Goal: Contribute content

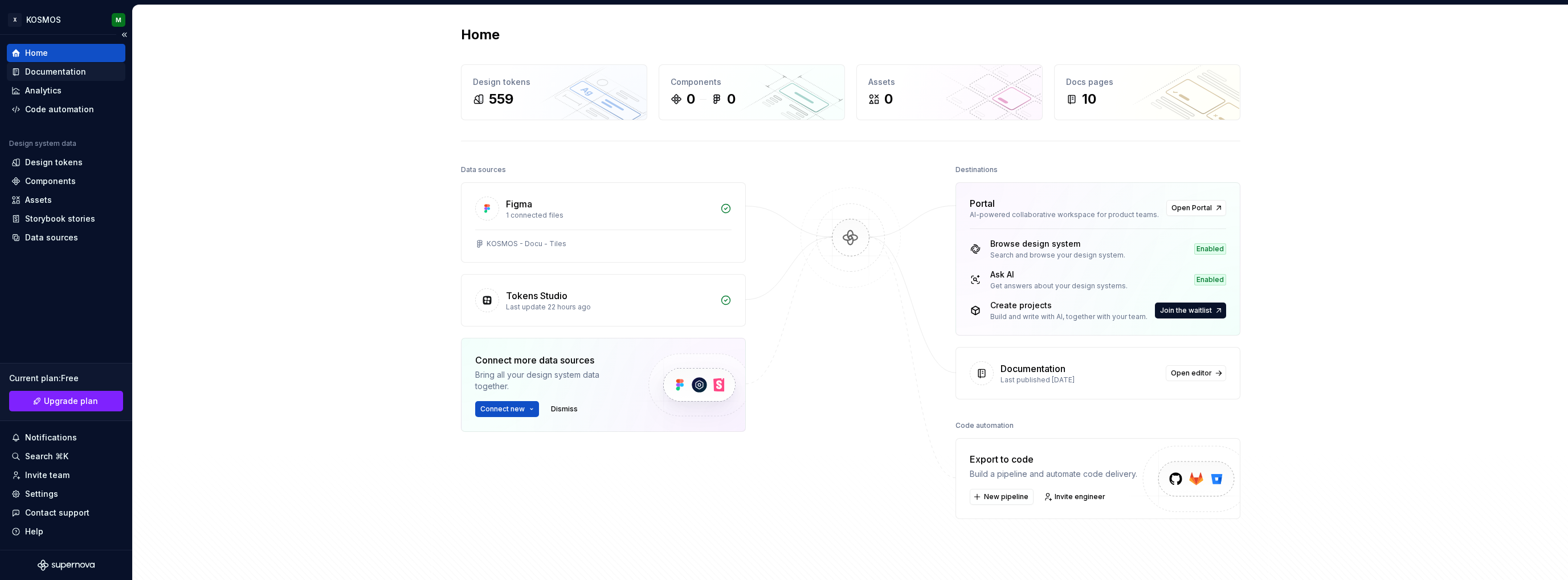
click at [65, 74] on div "Documentation" at bounding box center [55, 72] width 61 height 12
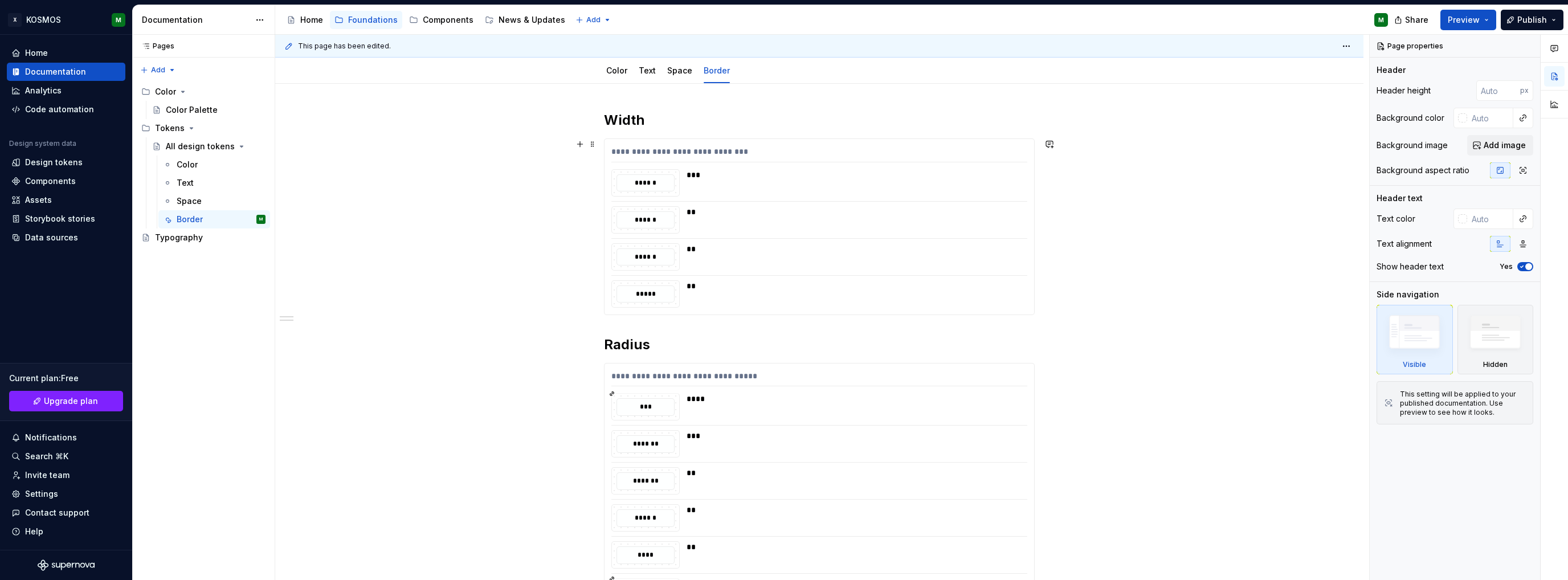
scroll to position [57, 0]
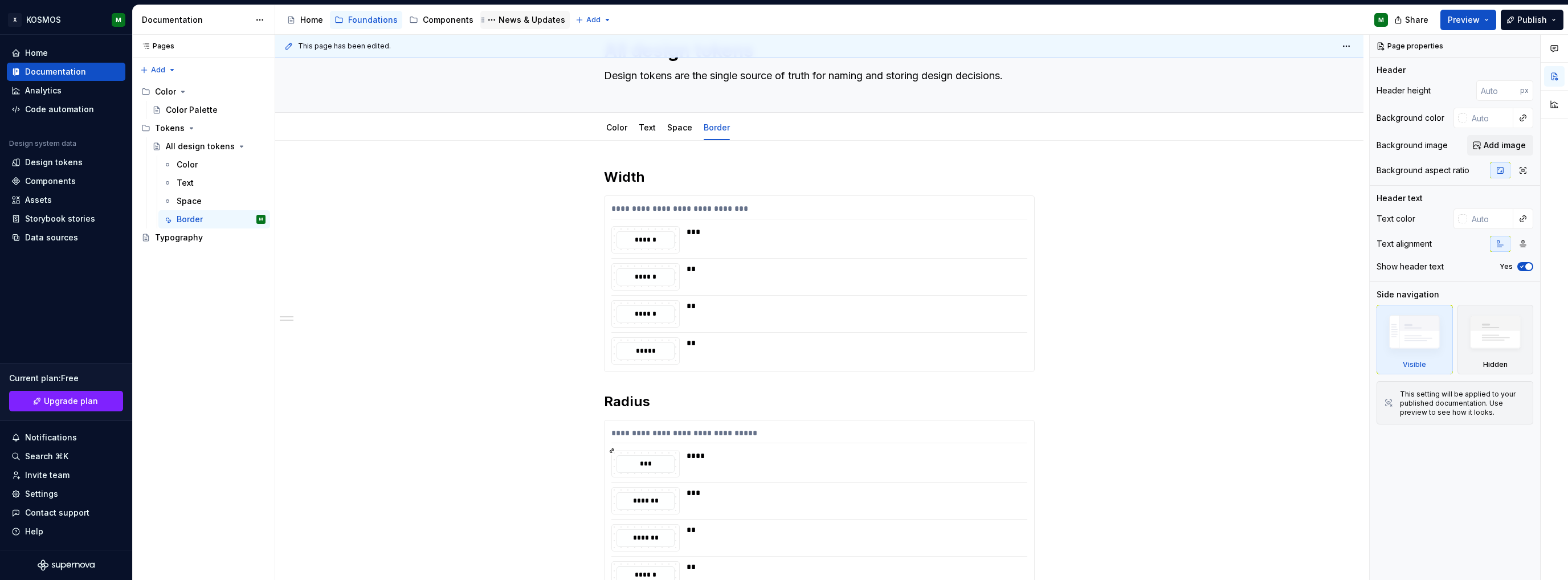
click at [511, 22] on div "News & Updates" at bounding box center [532, 19] width 67 height 12
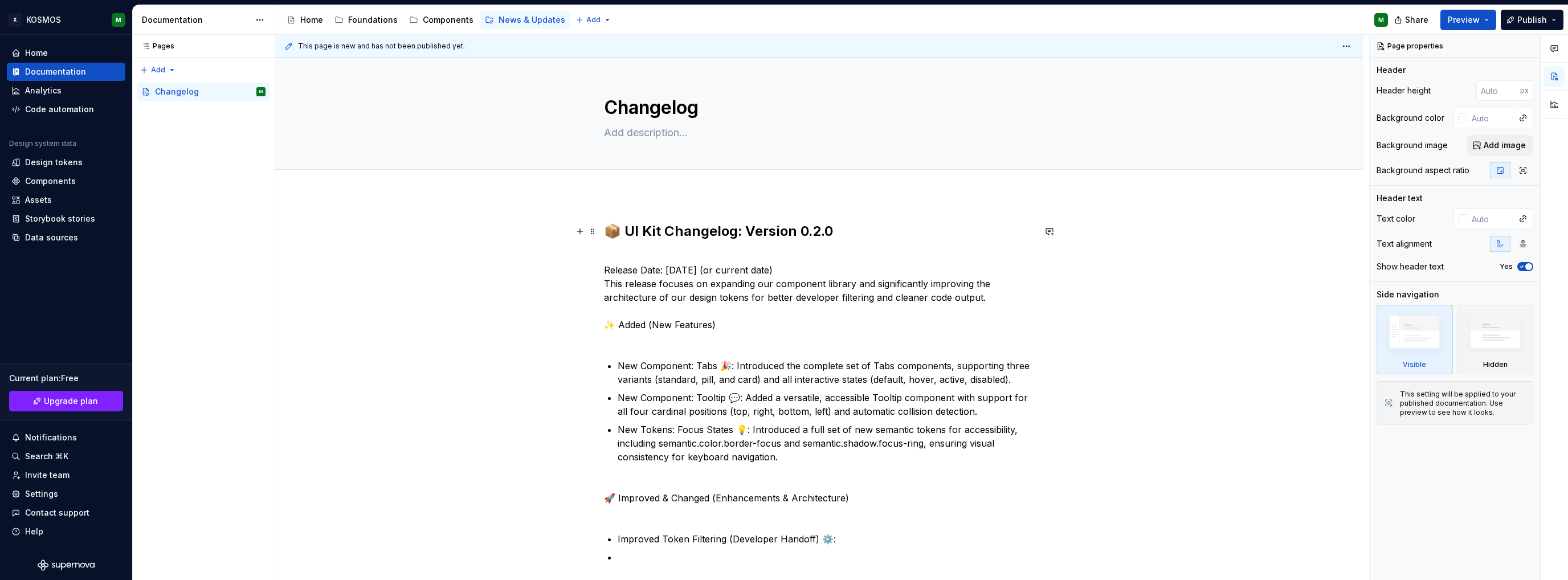
drag, startPoint x: 644, startPoint y: 228, endPoint x: 629, endPoint y: 224, distance: 15.5
click at [644, 228] on h2 "📦 UI Kit Changelog: Version 0.2.0" at bounding box center [819, 231] width 431 height 18
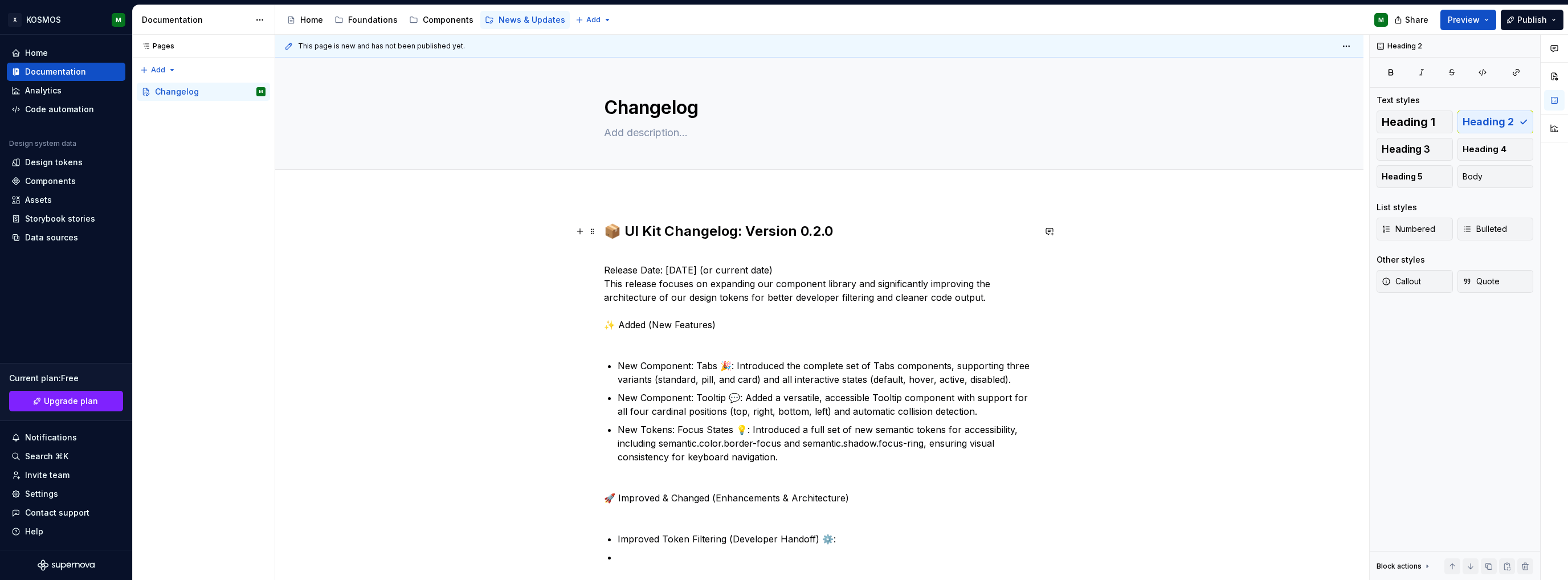
type textarea "*"
click at [610, 233] on h2 "📦 UI Kit Changelog: Version 0.2.0" at bounding box center [819, 231] width 431 height 18
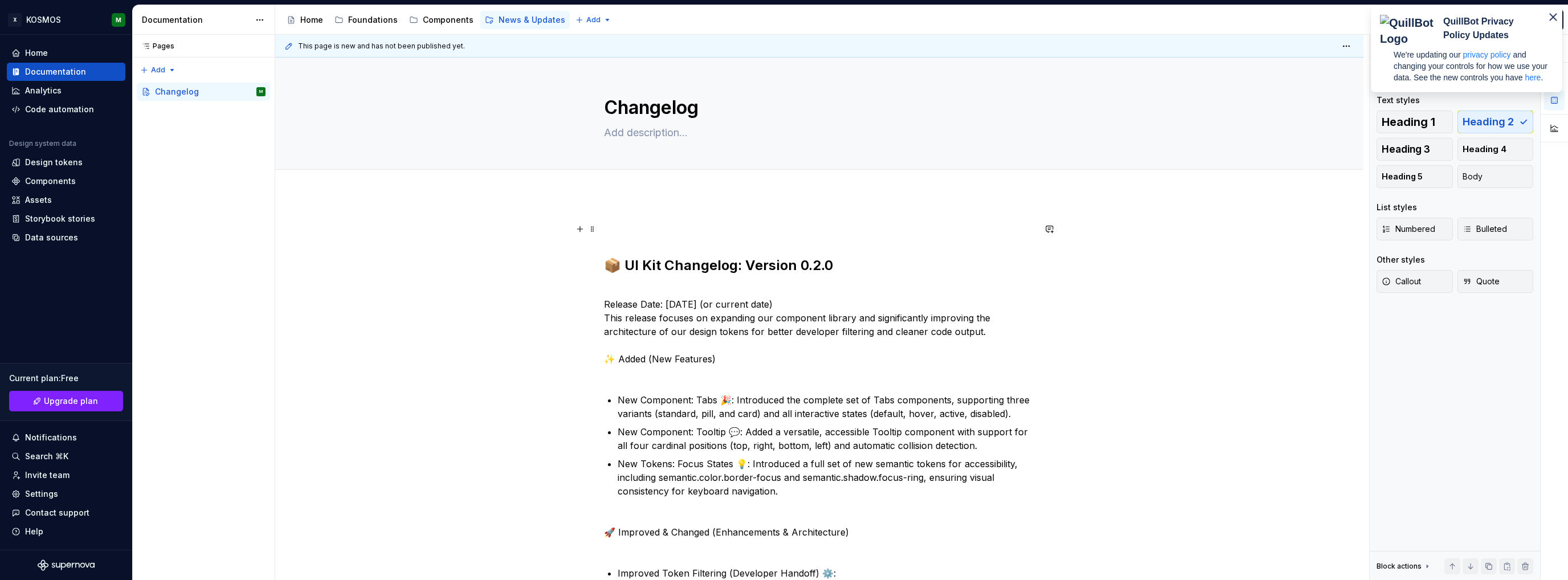
click at [618, 222] on p at bounding box center [819, 229] width 431 height 13
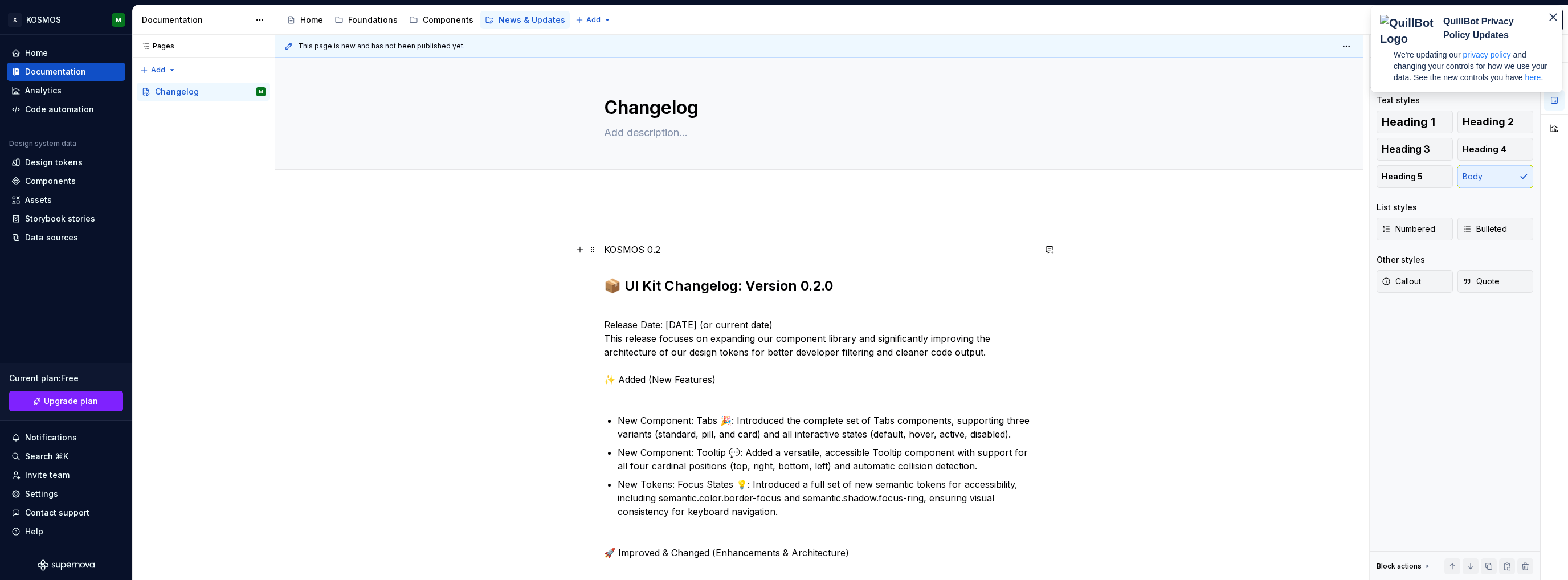
click at [634, 245] on p "KOSMOS 0.2" at bounding box center [819, 250] width 431 height 13
click at [629, 228] on p at bounding box center [819, 229] width 431 height 13
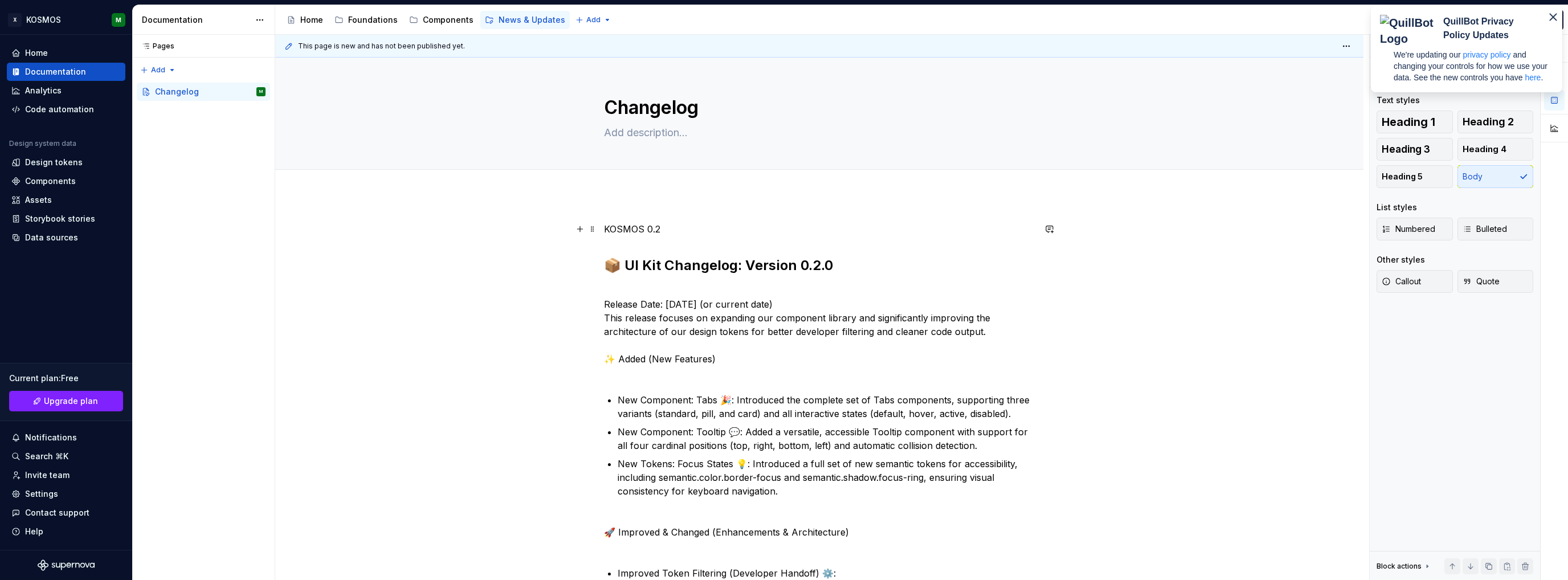
click at [634, 226] on p "KOSMOS 0.2" at bounding box center [819, 229] width 431 height 13
click at [677, 210] on button "button" at bounding box center [676, 208] width 16 height 16
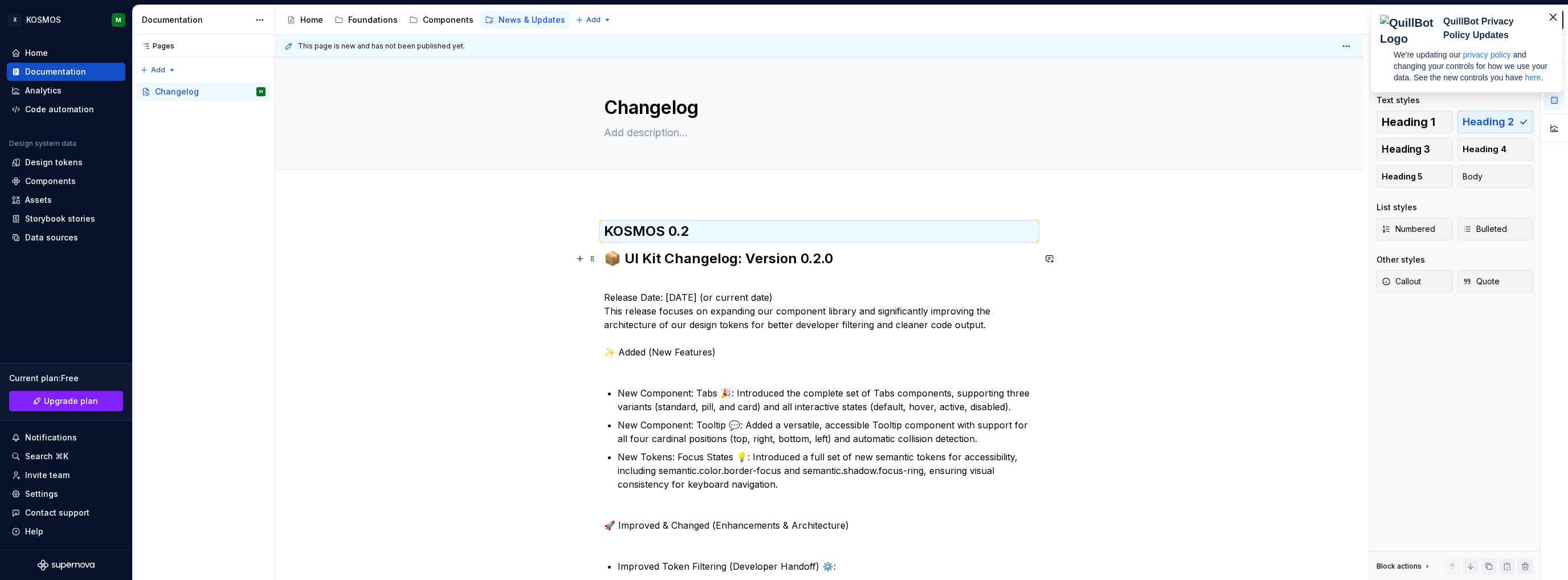
click at [674, 258] on h2 "📦 UI Kit Changelog: Version 0.2.0" at bounding box center [819, 259] width 431 height 18
click at [674, 259] on h2 "📦 UI Kit Changelog: Version 0.2.0" at bounding box center [819, 259] width 431 height 18
click at [673, 259] on h2 "📦 UI Kit Changelog: Version 0.2.0" at bounding box center [819, 259] width 431 height 18
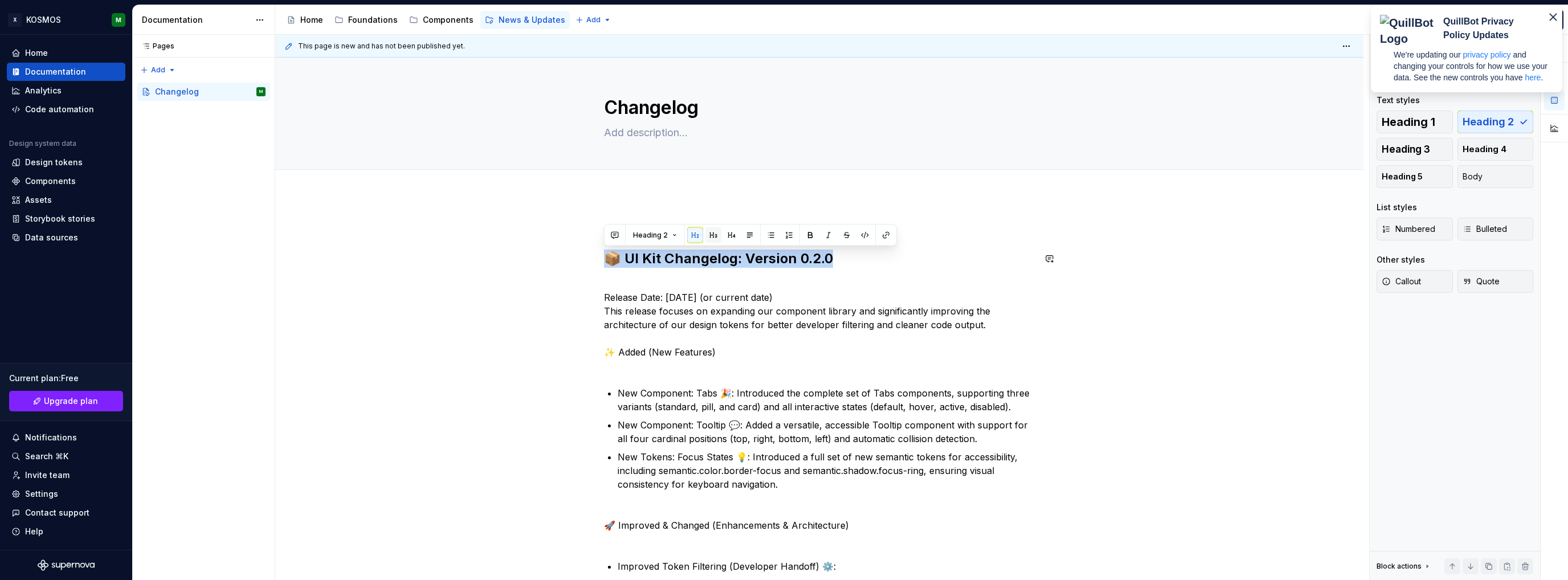
click at [709, 233] on button "button" at bounding box center [713, 235] width 16 height 16
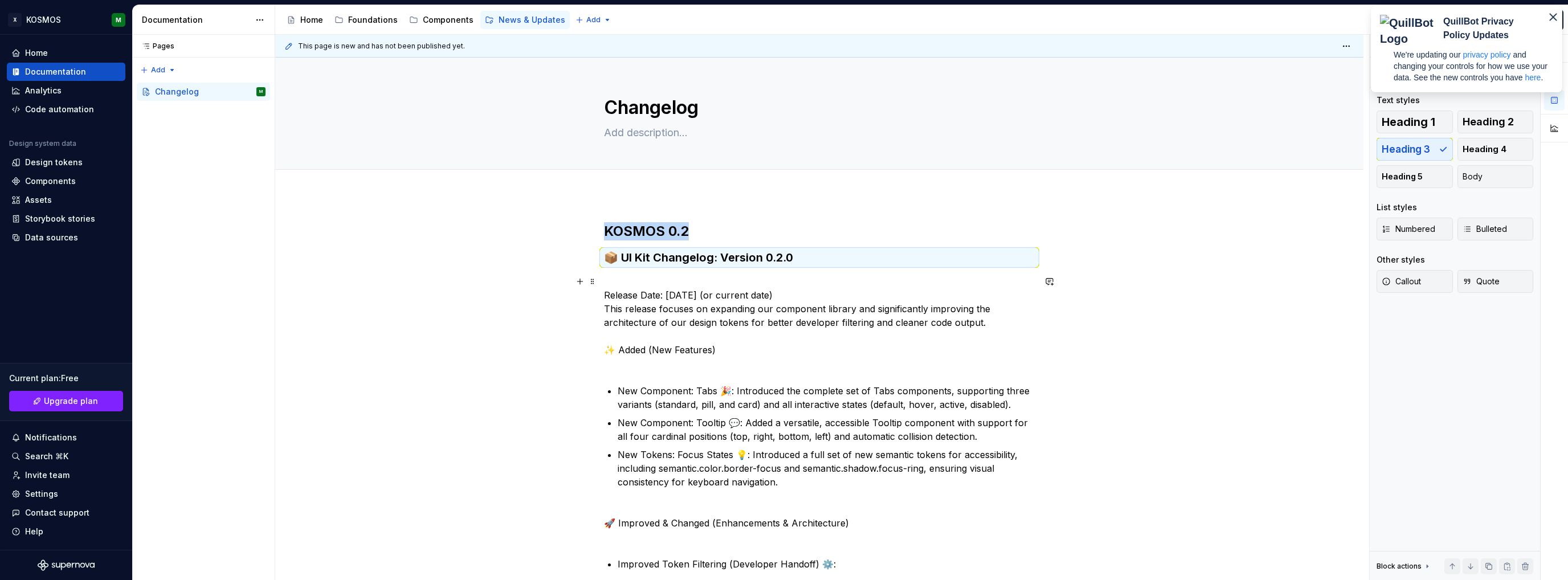
click at [670, 286] on p "Release Date: [DATE] (or current date) This release focuses on expanding our co…" at bounding box center [819, 322] width 431 height 96
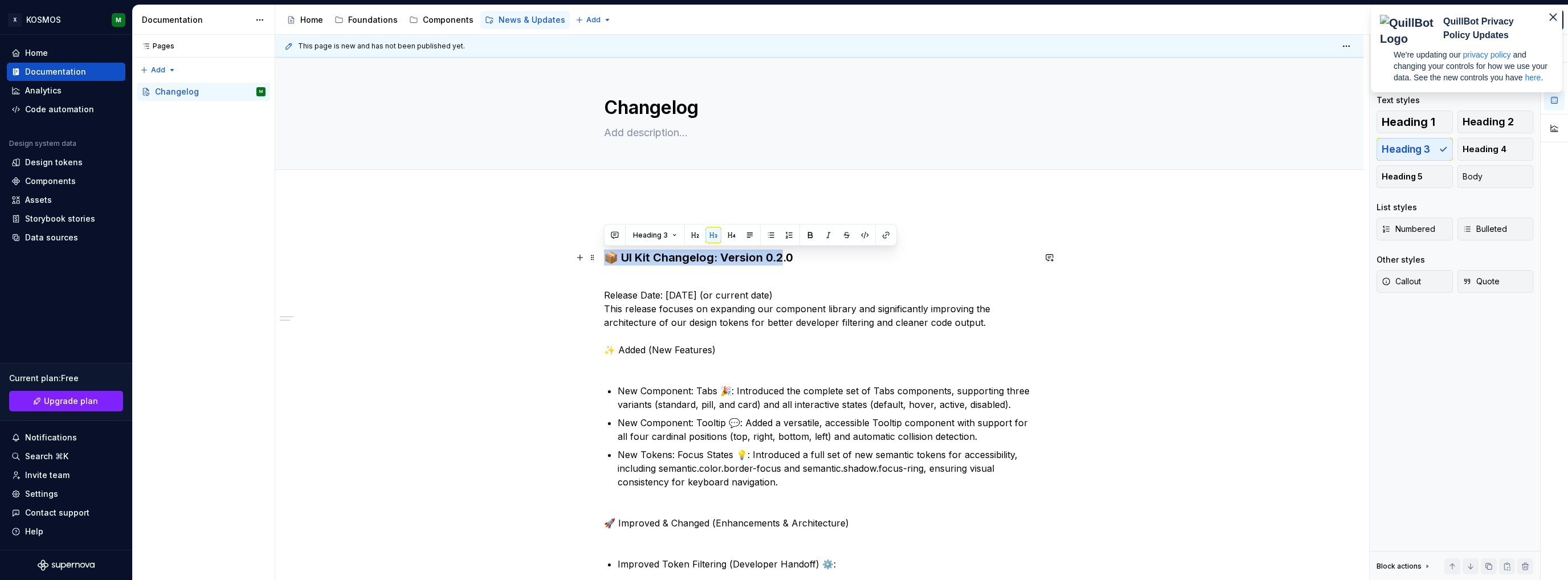
drag, startPoint x: 610, startPoint y: 254, endPoint x: 783, endPoint y: 261, distance: 173.1
click at [783, 261] on h3 "📦 UI Kit Changelog: Version 0.2.0" at bounding box center [819, 257] width 431 height 16
click at [784, 267] on div "KOSMOS 0.2 📦 UI Kit Changelog: Version 0.2.0 Release Date: [DATE] (or current d…" at bounding box center [819, 571] width 431 height 699
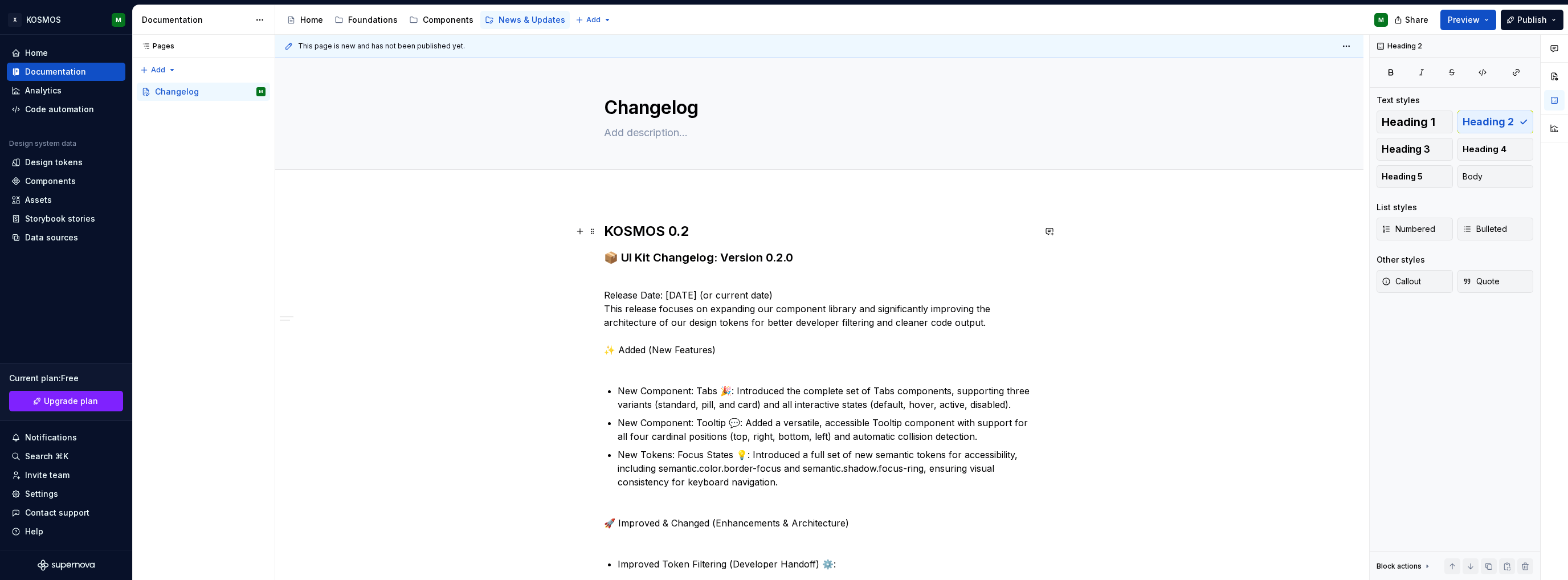
click at [656, 236] on h2 "KOSMOS 0.2" at bounding box center [819, 231] width 431 height 18
click at [636, 251] on h3 "📦 UI Kit Changelog: Version 0.2.0" at bounding box center [819, 257] width 431 height 16
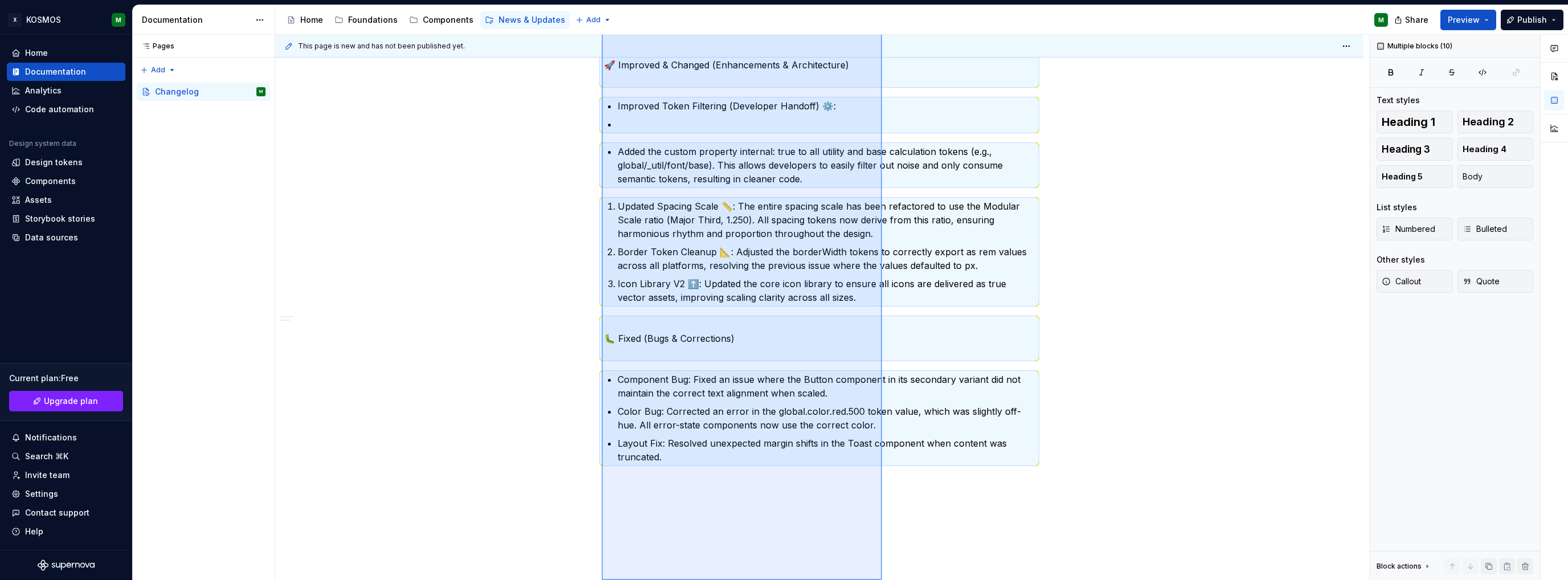
scroll to position [529, 0]
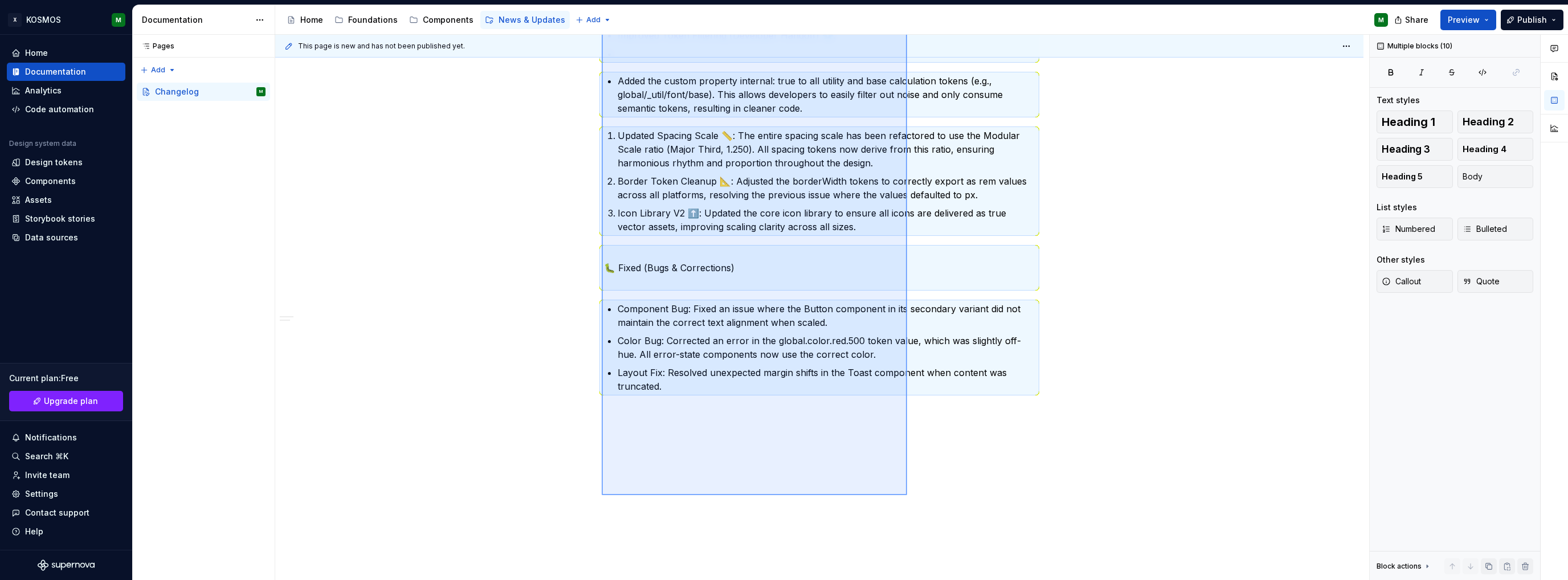
drag, startPoint x: 601, startPoint y: 235, endPoint x: 914, endPoint y: 470, distance: 391.4
click at [914, 470] on div "This page is new and has not been published yet. Changelog Edit header KOSMOS 0…" at bounding box center [822, 307] width 1094 height 546
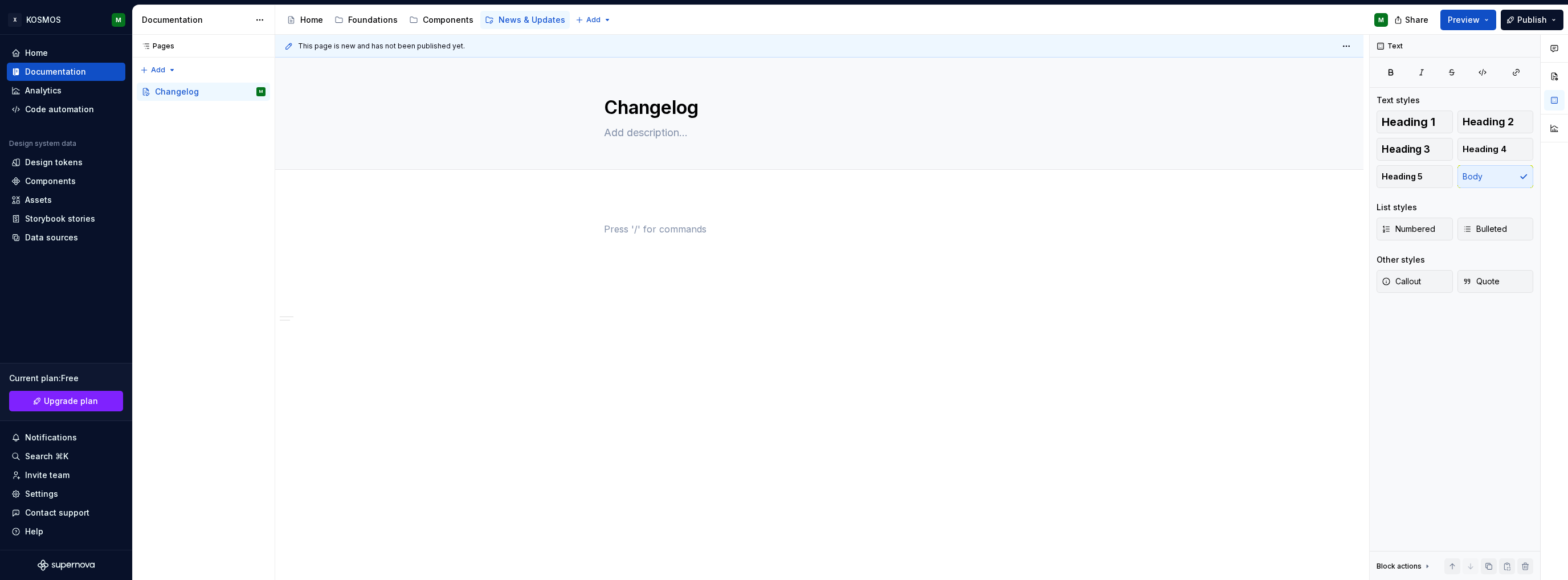
scroll to position [0, 0]
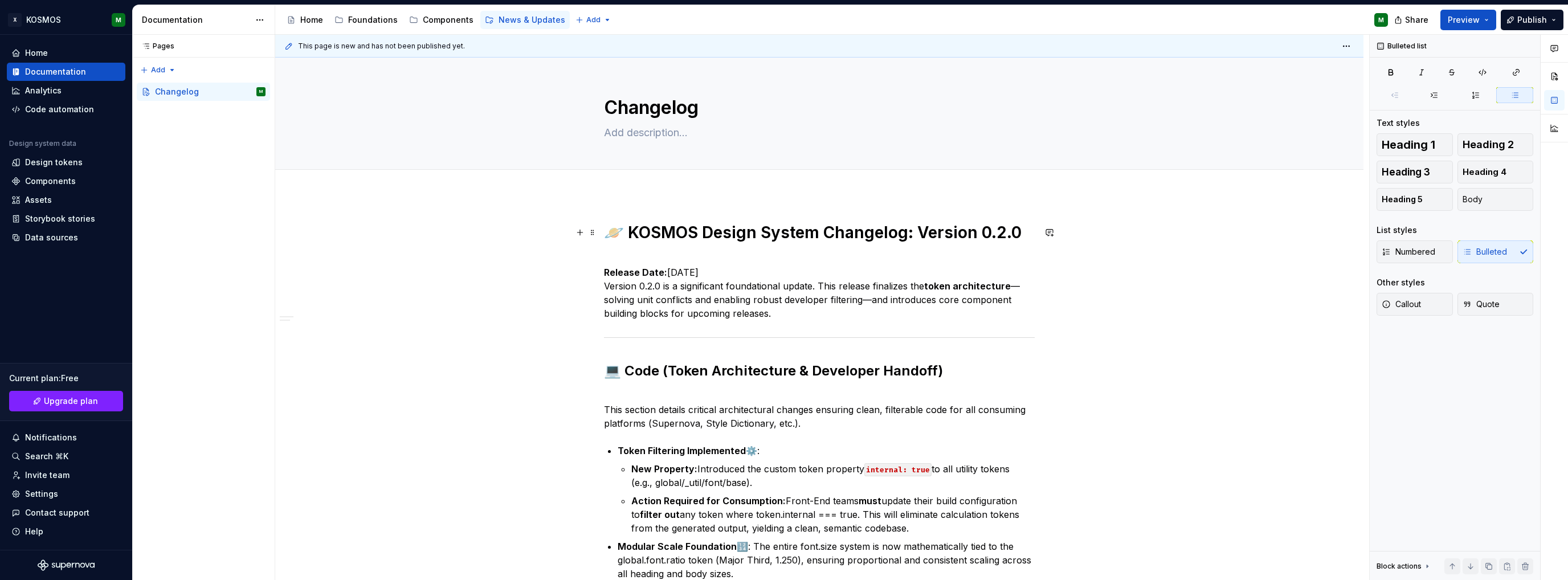
click at [684, 234] on h1 "🪐 KOSMOS Design System Changelog: Version 0.2.0" at bounding box center [819, 232] width 431 height 21
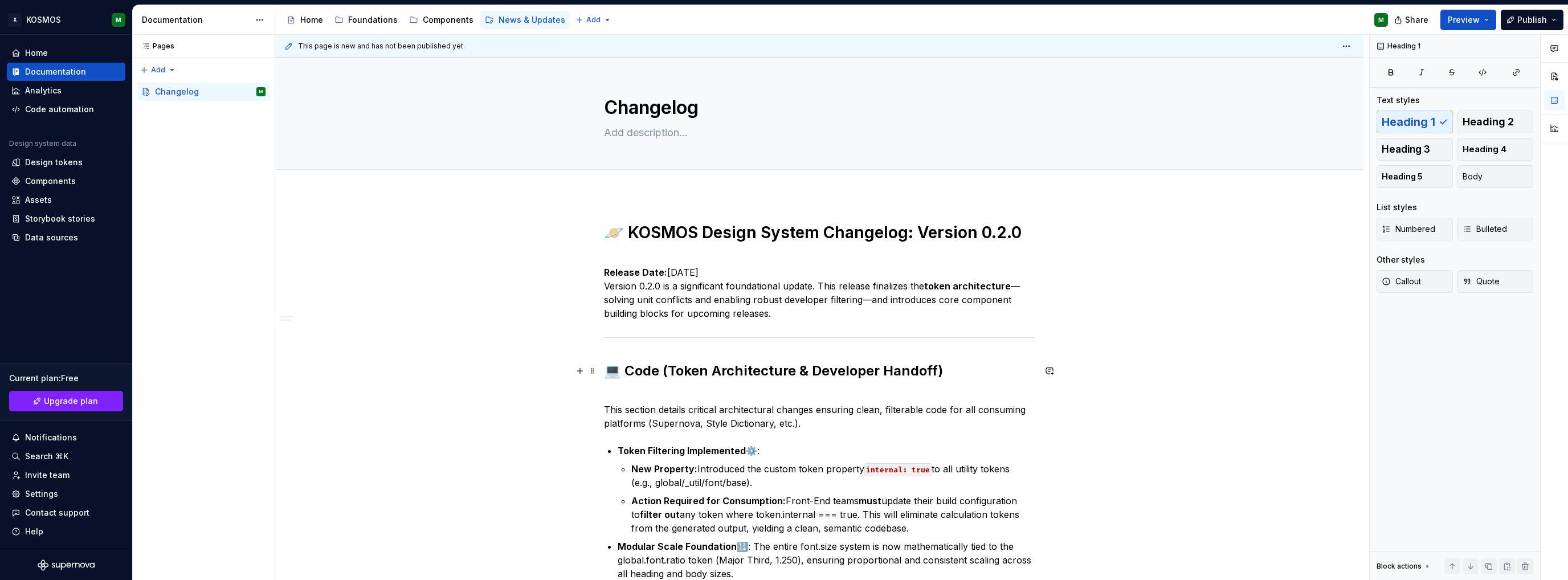
click at [677, 369] on h2 "💻 Code (Token Architecture & Developer Handoff)" at bounding box center [819, 371] width 431 height 18
click at [757, 271] on p "Release Date: [DATE] Version 0.2.0 is a significant foundational update. This r…" at bounding box center [819, 286] width 431 height 68
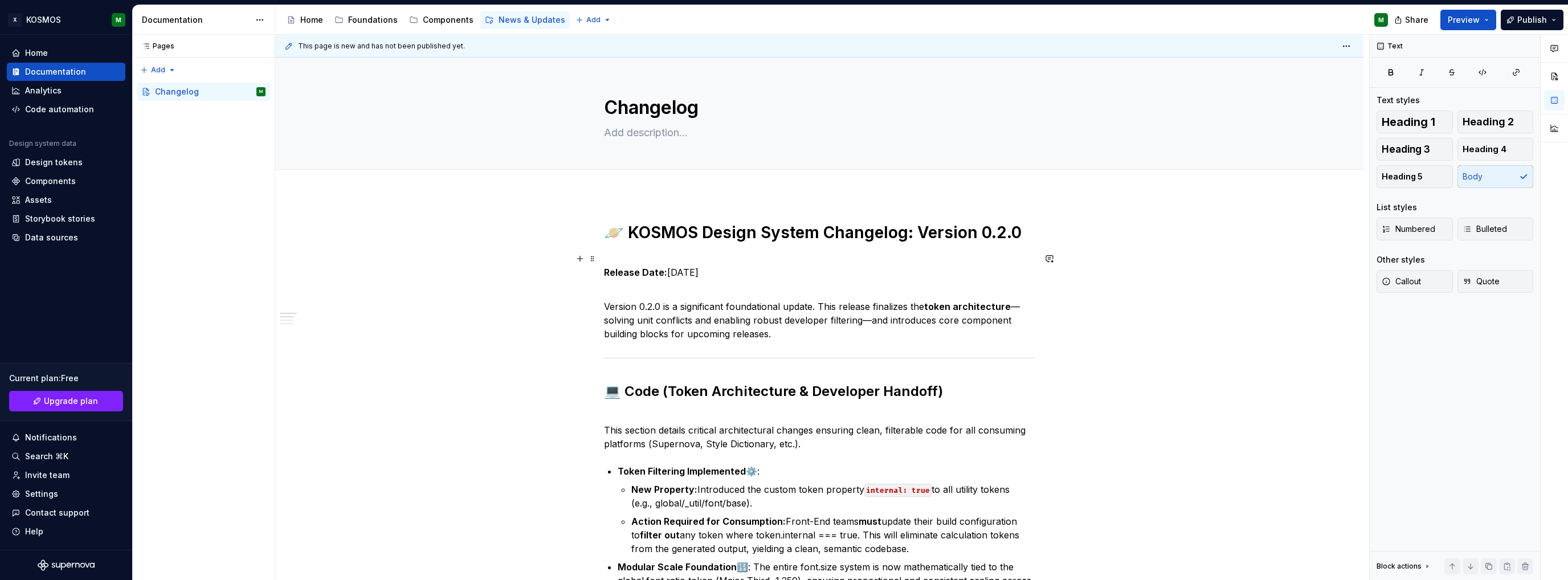
click at [693, 253] on p "Release Date: [DATE]" at bounding box center [819, 265] width 431 height 27
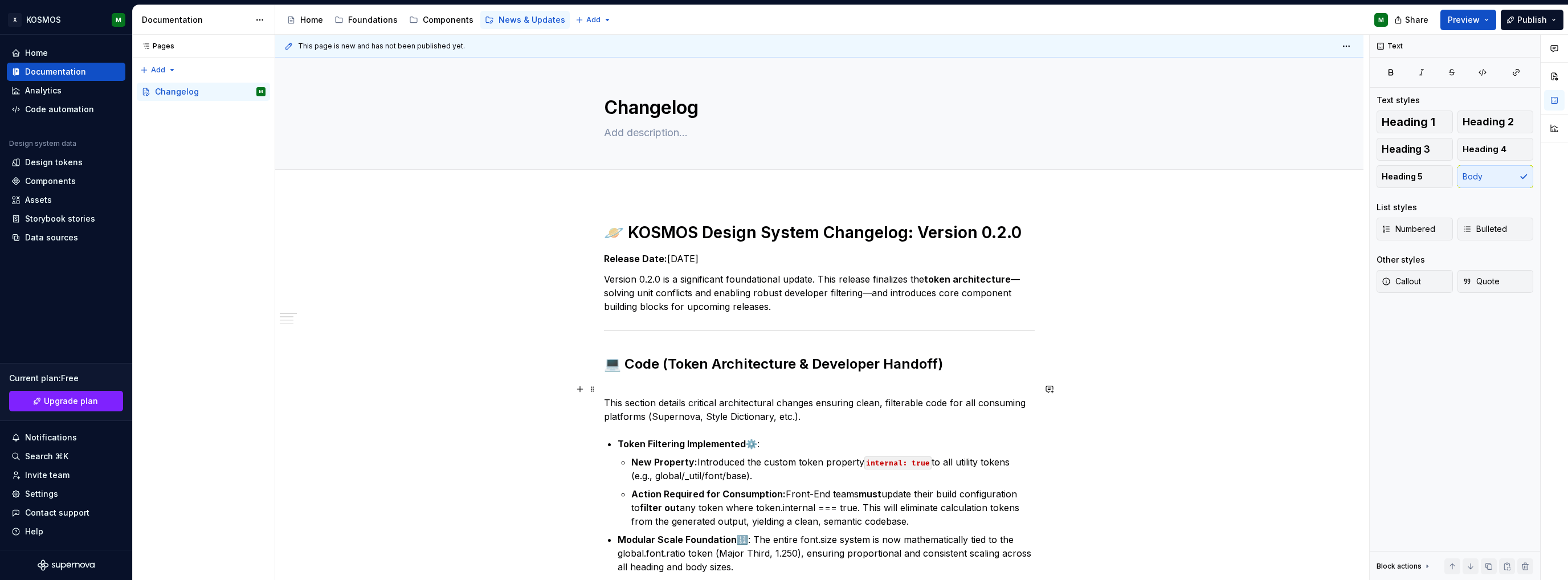
click at [637, 388] on p "This section details critical architectural changes ensuring clean, filterable …" at bounding box center [819, 402] width 431 height 41
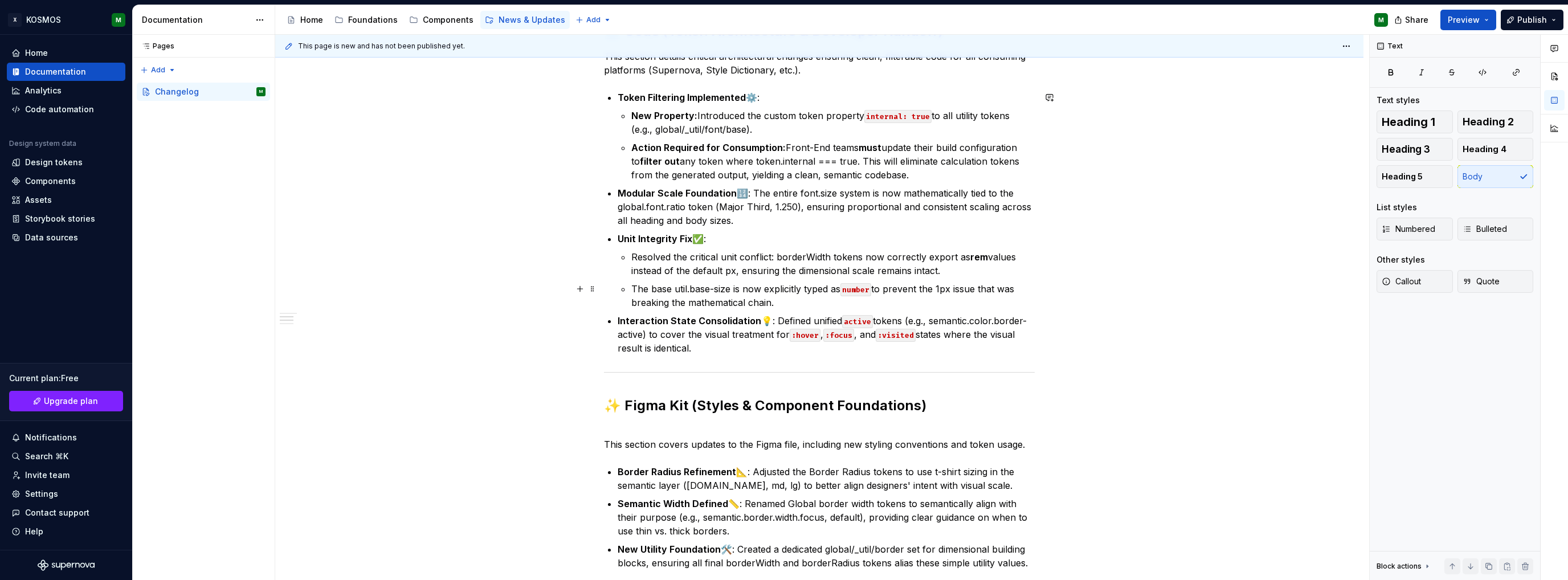
scroll to position [342, 0]
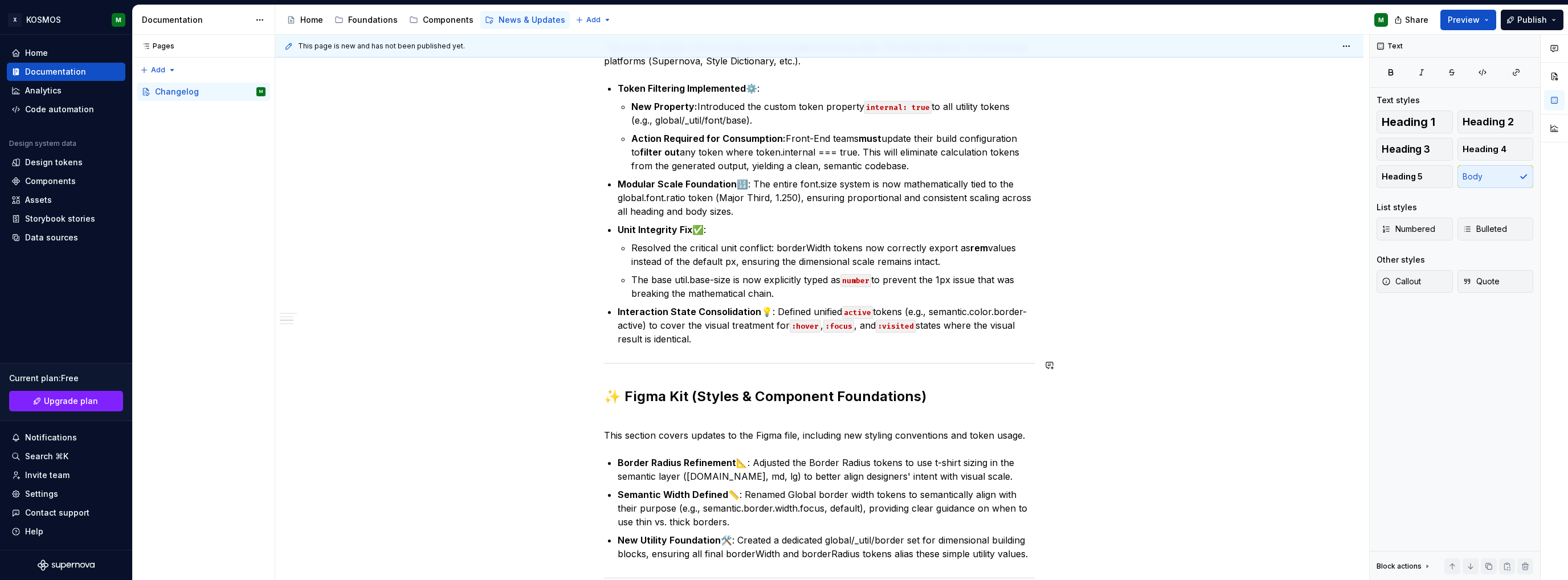
click at [617, 377] on div "🪐 KOSMOS Design System Changelog: Version 0.2.0 Release Date: [DATE] Version 0.…" at bounding box center [819, 314] width 431 height 868
click at [610, 427] on p "This section covers updates to the Figma file, including new styling convention…" at bounding box center [819, 428] width 431 height 27
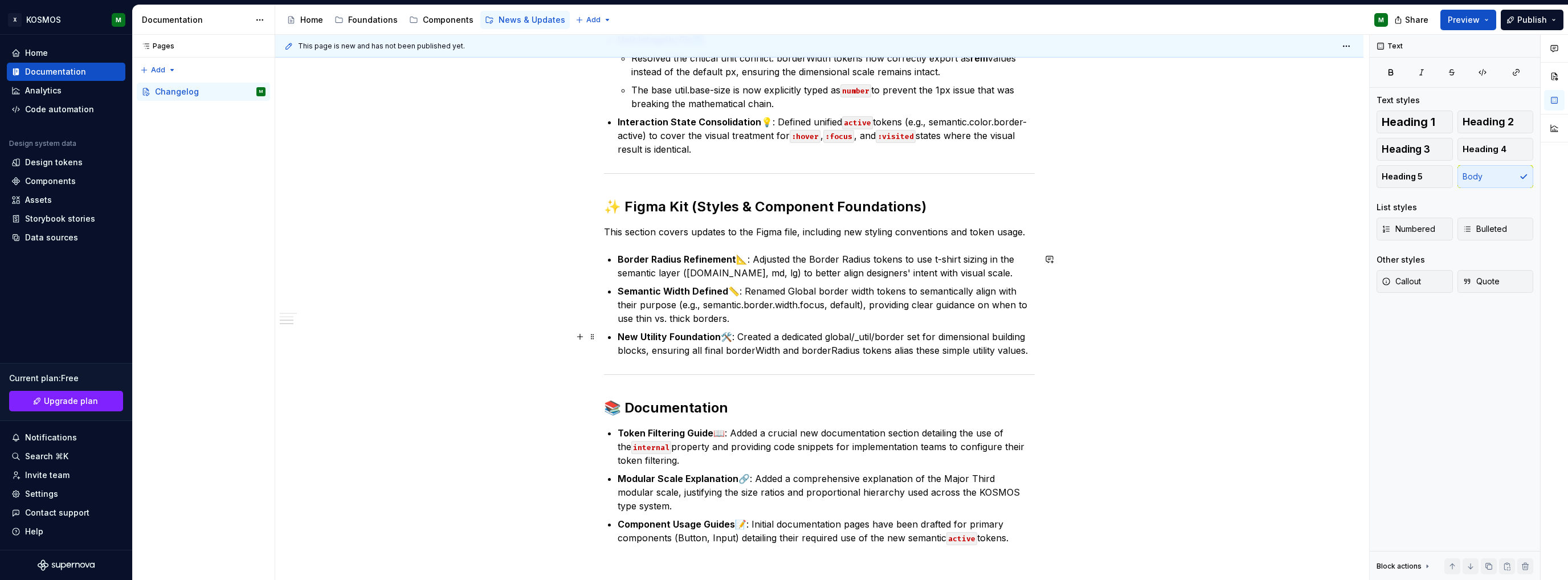
scroll to position [570, 0]
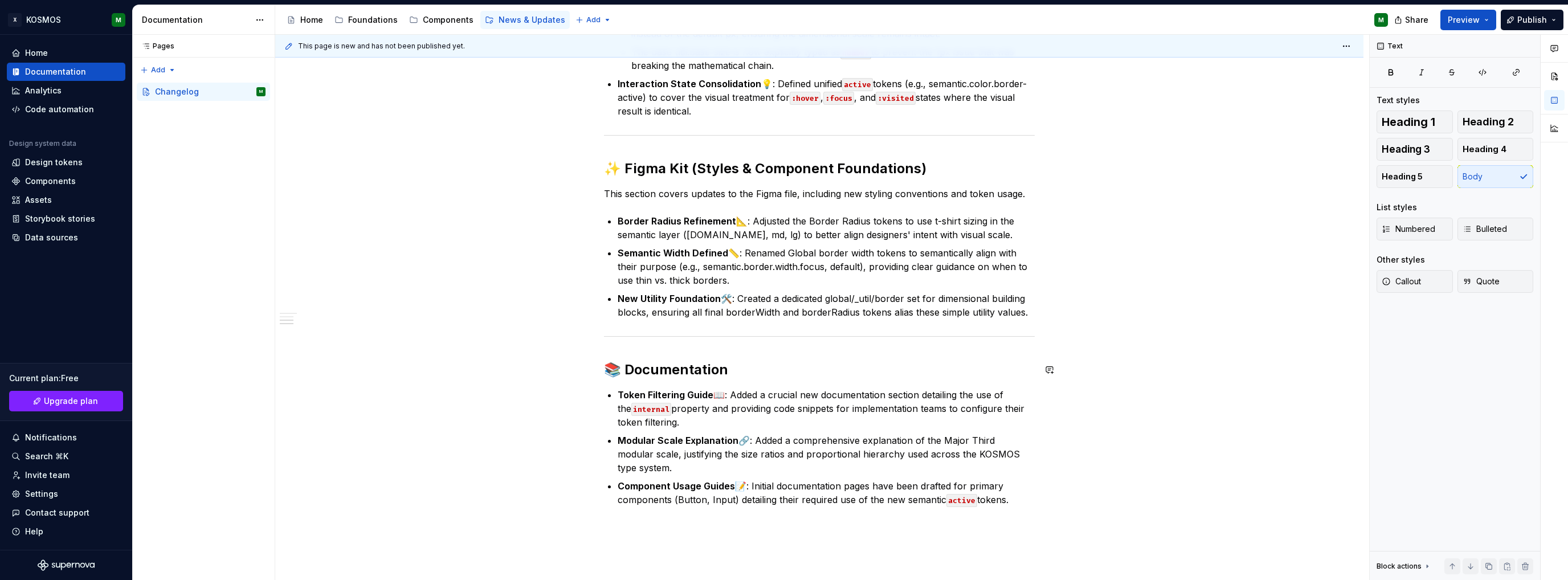
click at [619, 354] on div "🪐 KOSMOS Design System Changelog: Version 0.2.0 Release Date: [DATE] Version 0.…" at bounding box center [819, 79] width 431 height 854
click at [615, 351] on div "🪐 KOSMOS Design System Changelog: Version 0.2.0 Release Date: [DATE] Version 0.…" at bounding box center [819, 79] width 431 height 854
click at [604, 351] on div "🪐 KOSMOS Design System Changelog: Version 0.2.0 Release Date: [DATE] Version 0.…" at bounding box center [819, 79] width 431 height 854
click at [607, 346] on div "🪐 KOSMOS Design System Changelog: Version 0.2.0 Release Date: [DATE] Version 0.…" at bounding box center [819, 79] width 431 height 854
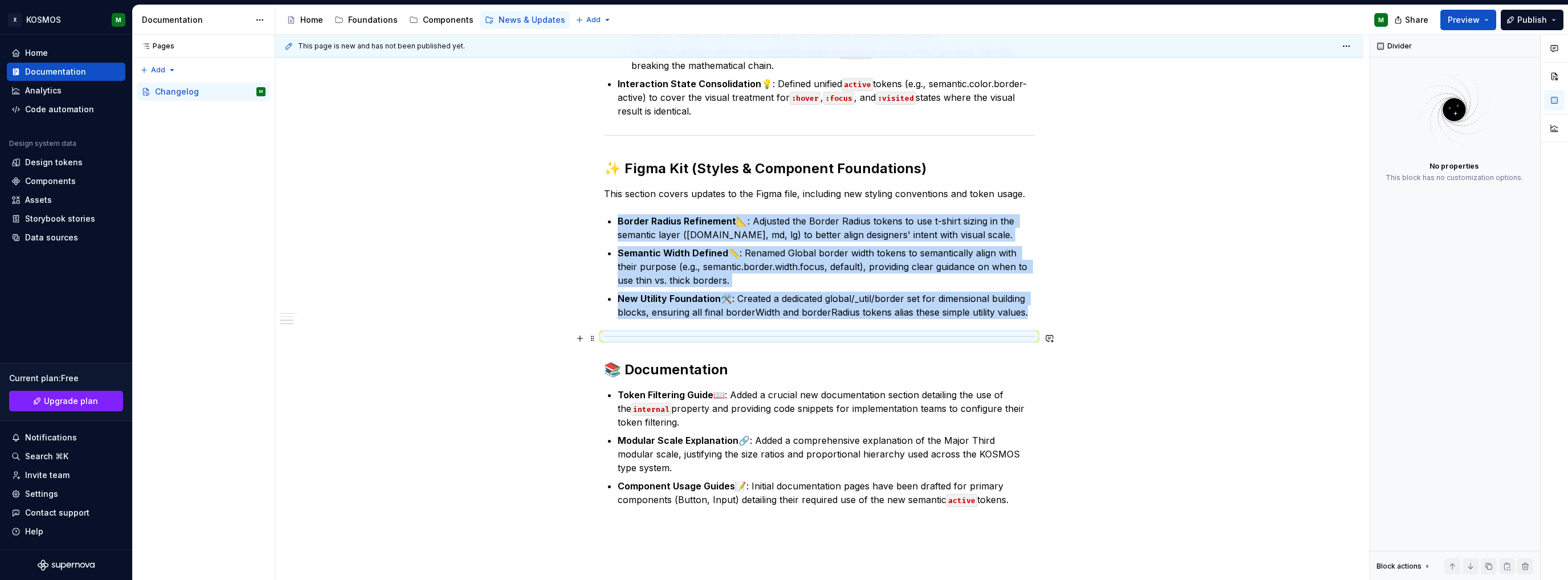
click at [611, 336] on hr at bounding box center [819, 336] width 431 height 1
click at [614, 348] on div "🪐 KOSMOS Design System Changelog: Version 0.2.0 Release Date: [DATE] Version 0.…" at bounding box center [819, 79] width 431 height 854
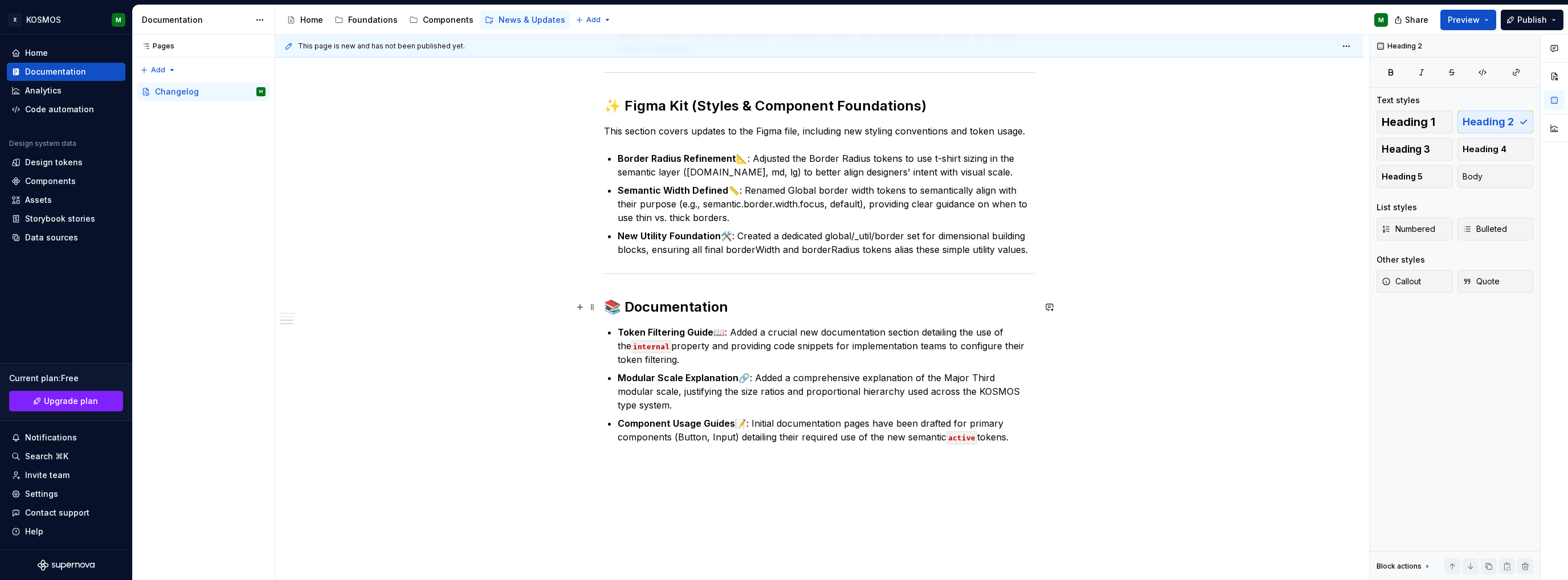
scroll to position [683, 0]
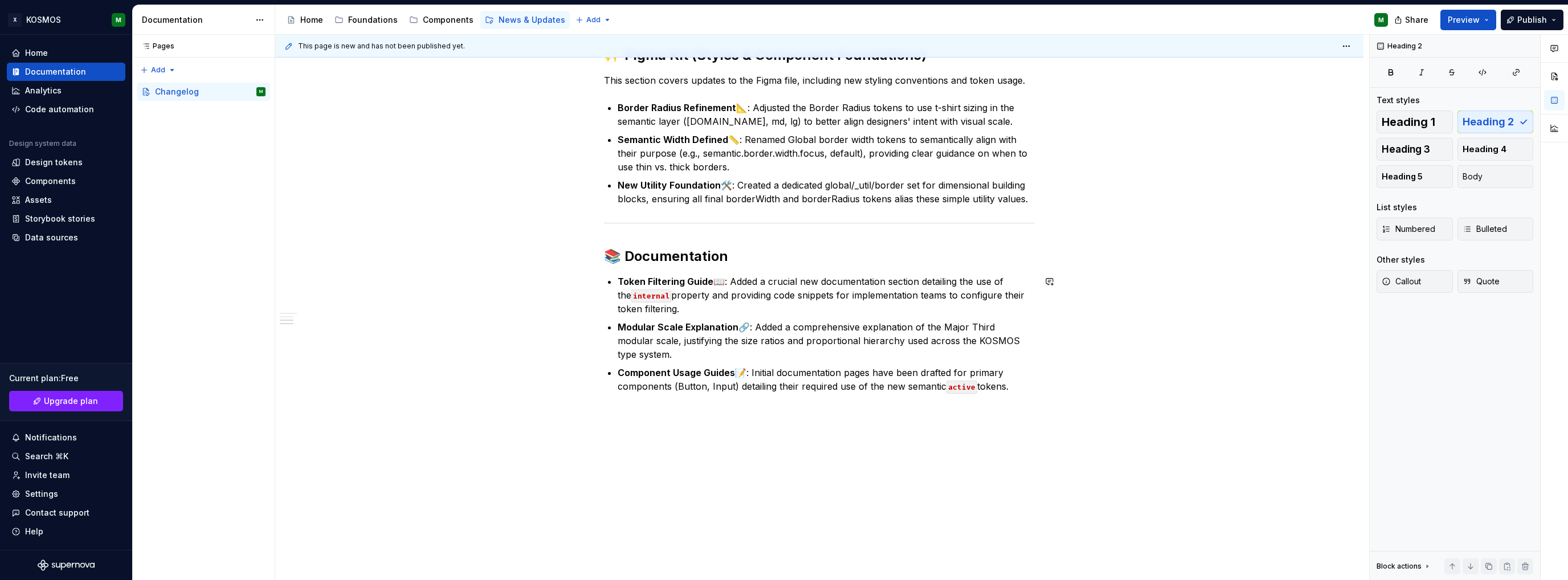
click at [625, 418] on div "🪐 KOSMOS Design System Changelog: Version 0.2.0 Release Date: [DATE] Version 0.…" at bounding box center [819, 46] width 1088 height 1069
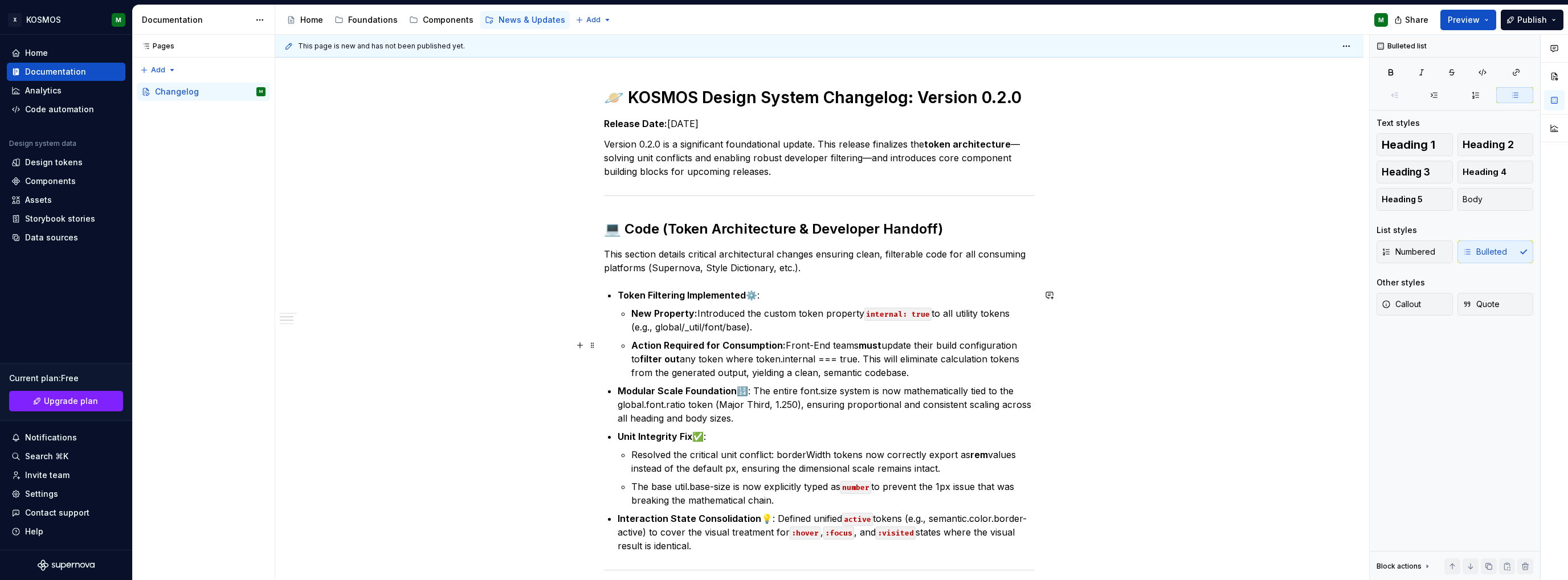
scroll to position [114, 0]
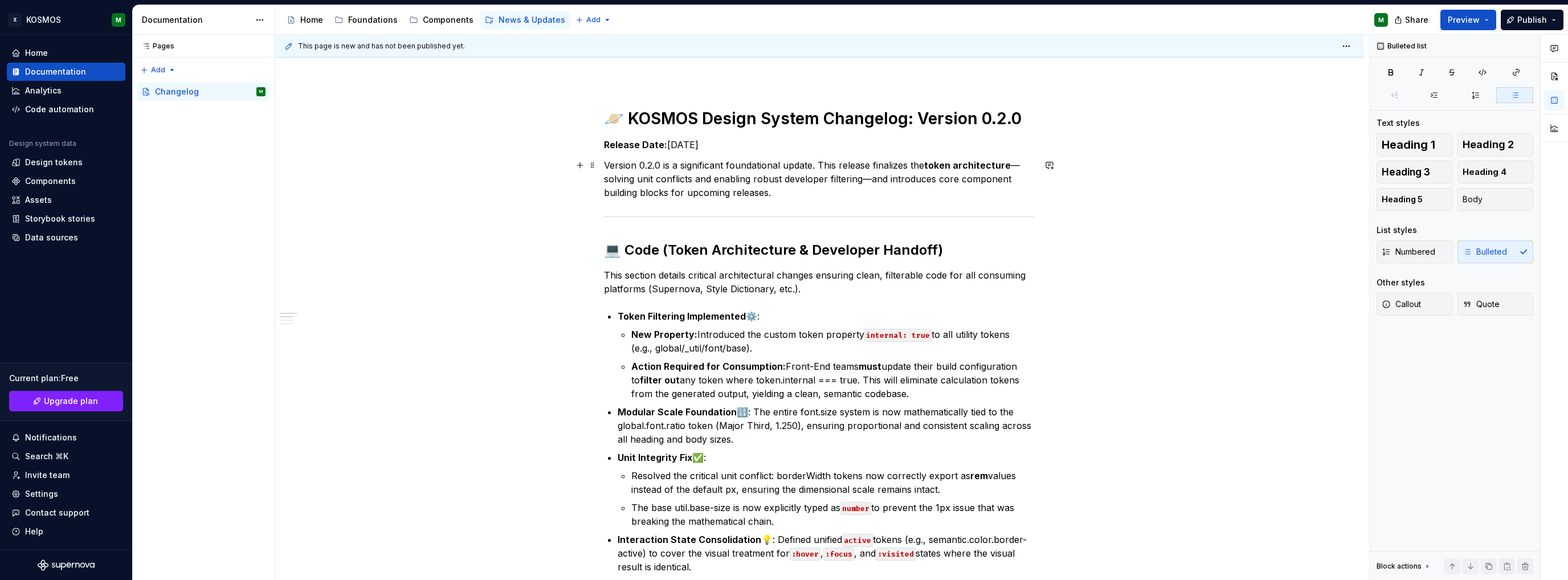
click at [649, 156] on div "🪐 KOSMOS Design System Changelog: Version 0.2.0 Release Date: [DATE] Version 0.…" at bounding box center [819, 544] width 431 height 872
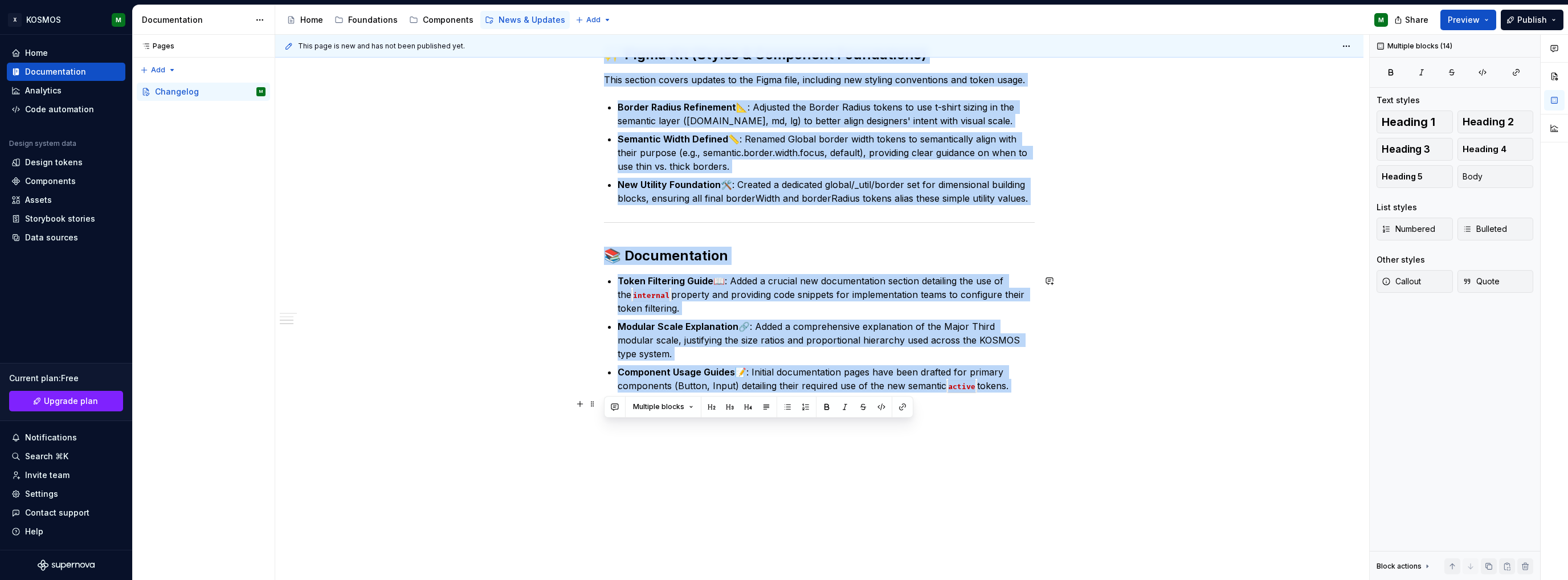
scroll to position [701, 0]
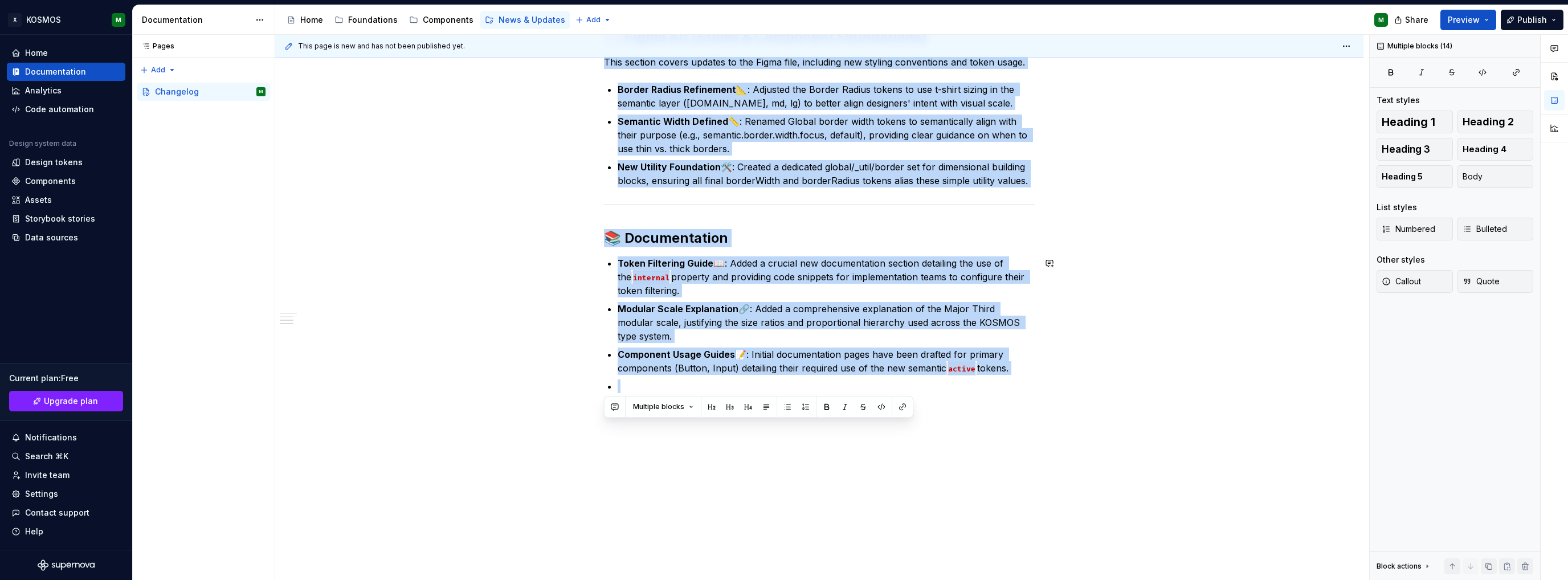
drag, startPoint x: 606, startPoint y: 116, endPoint x: 758, endPoint y: 422, distance: 341.7
click at [758, 422] on div "🪐 KOSMOS Design System Changelog: Version 0.2.0 Release Date: [DATE] Version 0.…" at bounding box center [819, 37] width 1088 height 1087
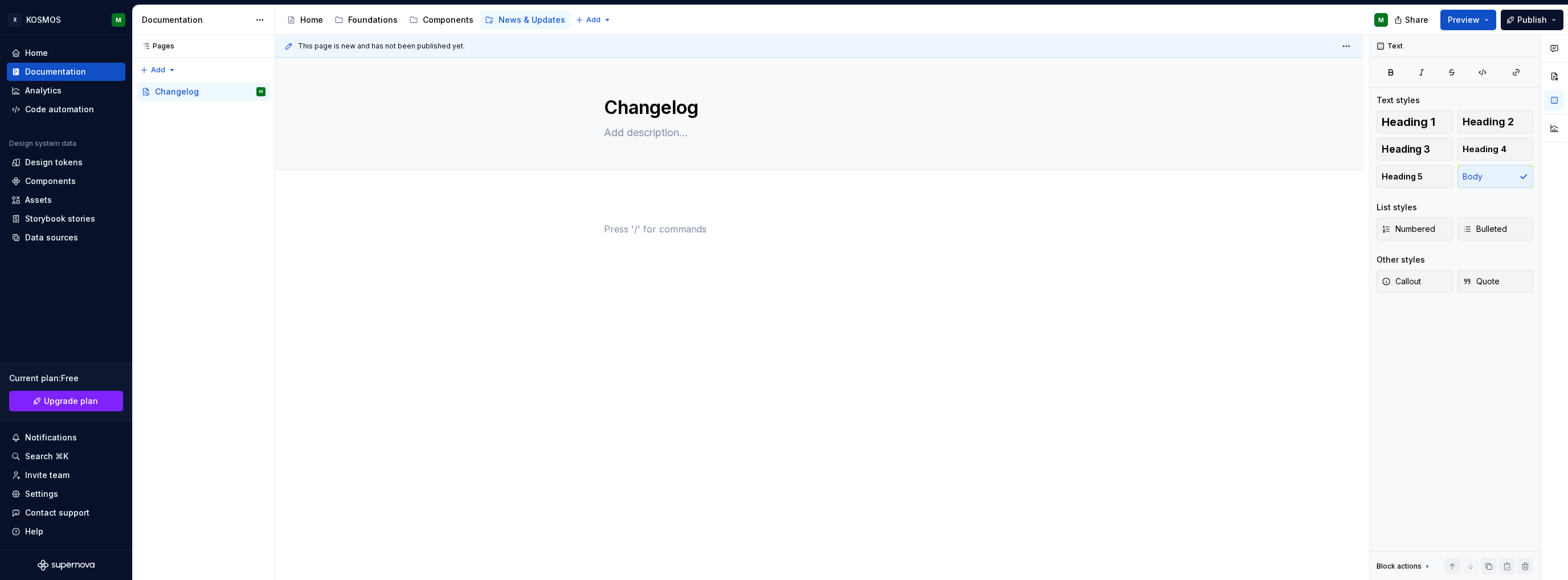
scroll to position [0, 0]
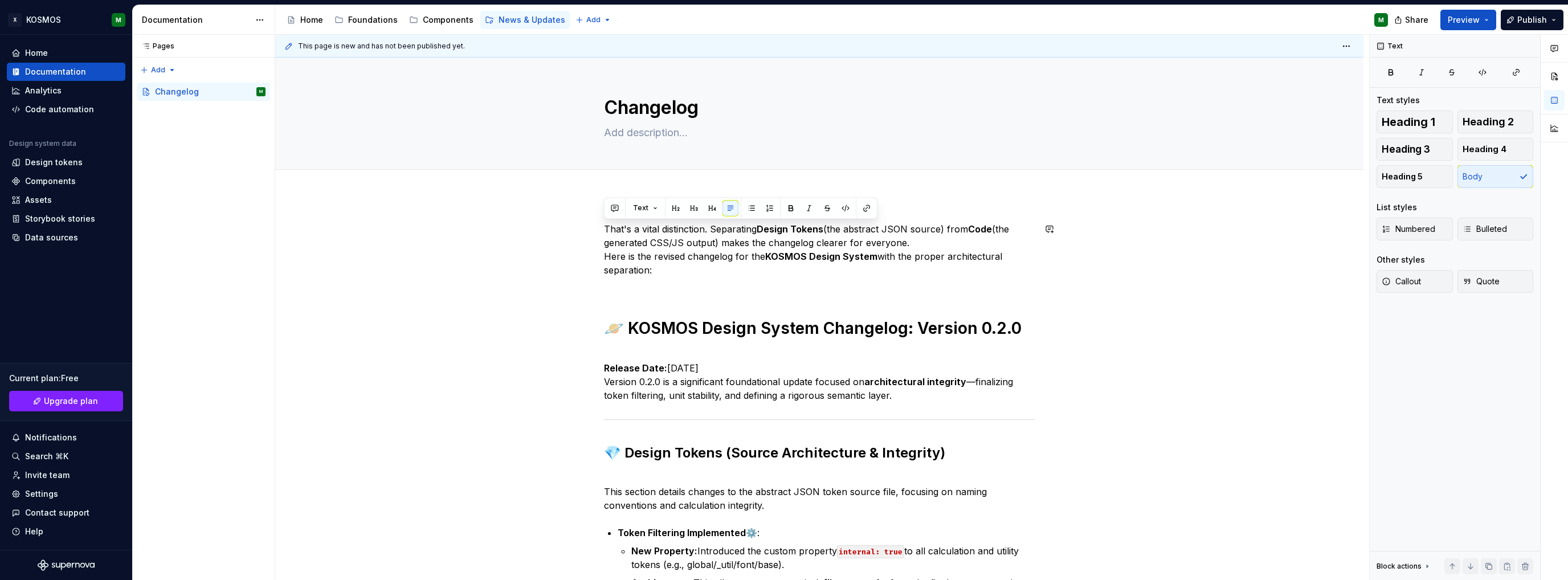
drag, startPoint x: 667, startPoint y: 272, endPoint x: 595, endPoint y: 214, distance: 92.5
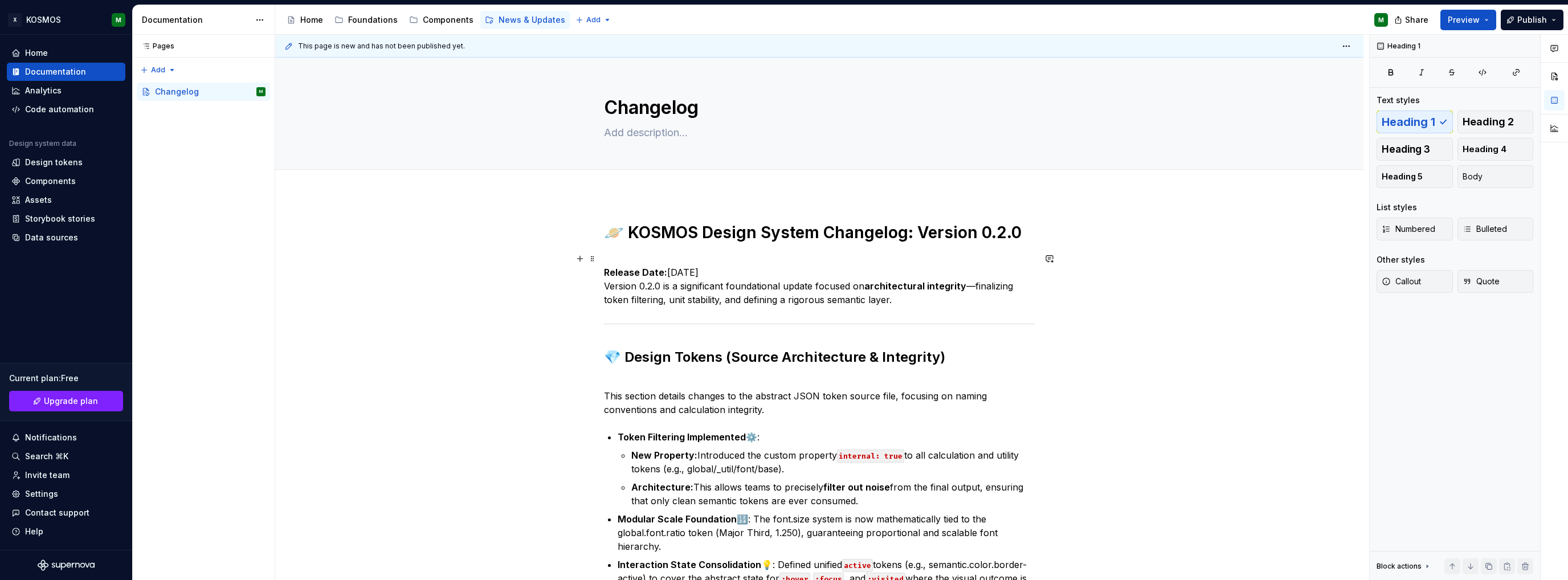
click at [615, 256] on p "Release Date: [DATE] Version 0.2.0 is a significant foundational update focused…" at bounding box center [819, 279] width 431 height 55
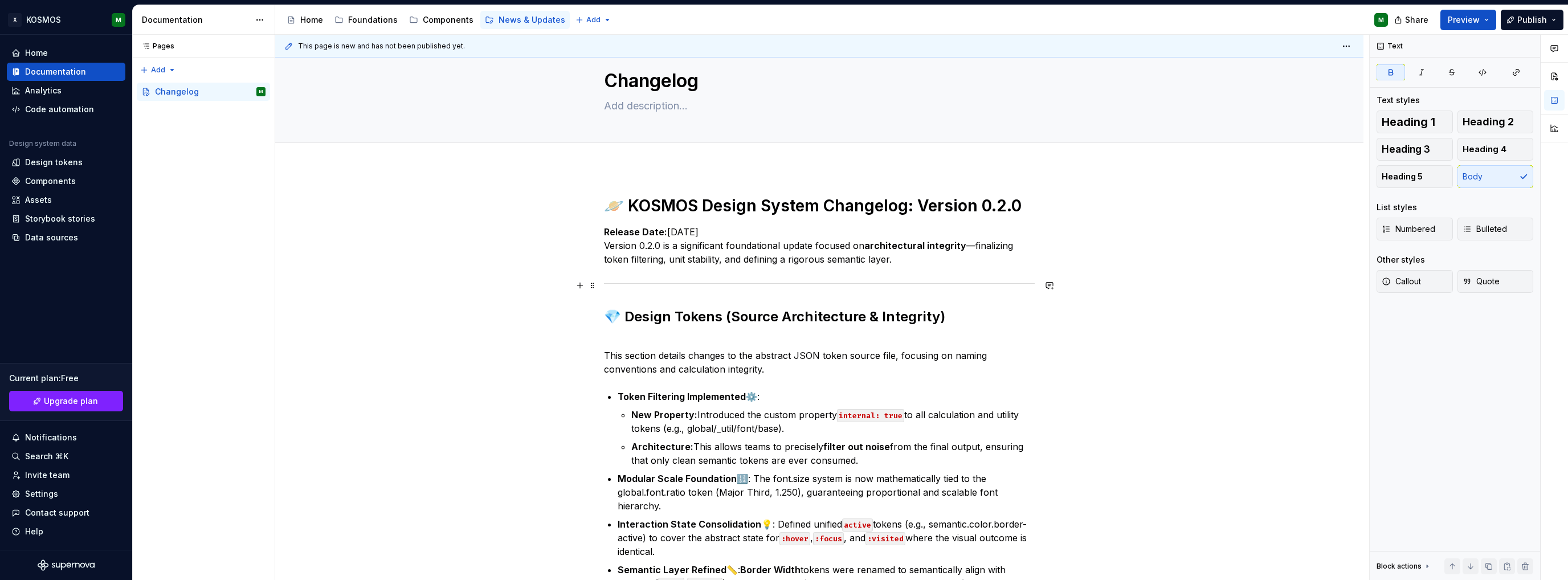
scroll to position [57, 0]
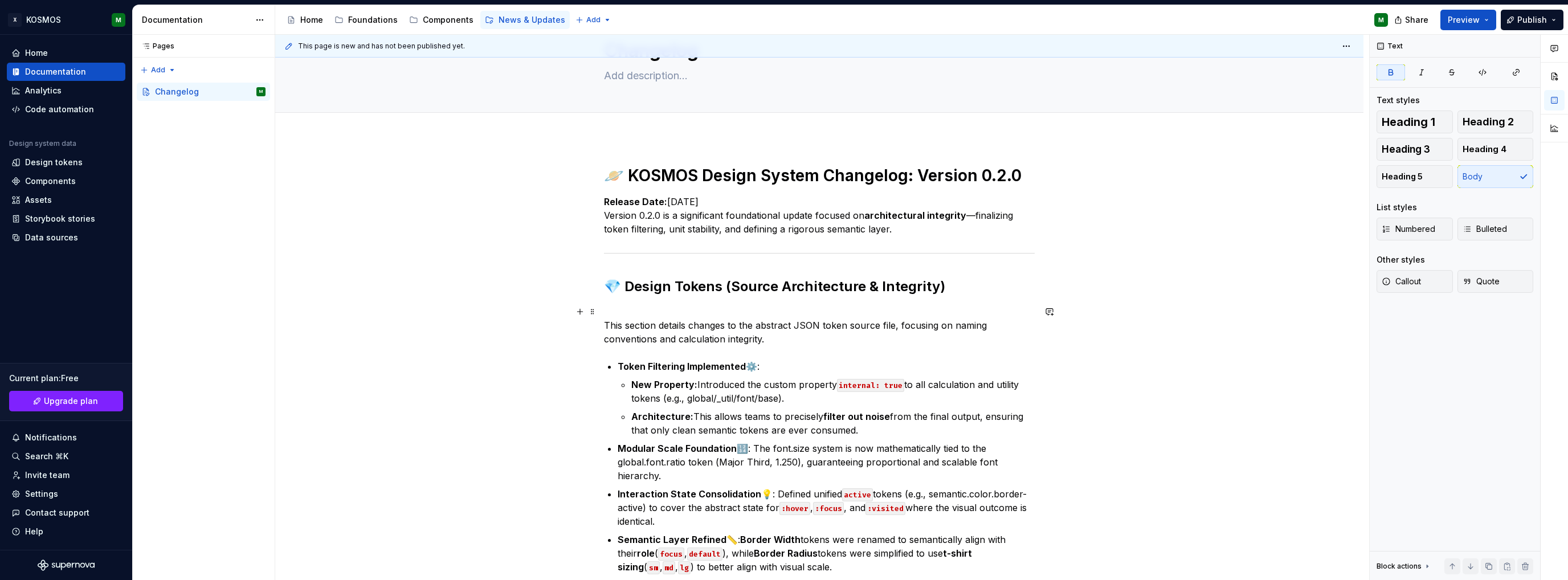
click at [621, 309] on p "This section details changes to the abstract JSON token source file, focusing o…" at bounding box center [819, 325] width 431 height 41
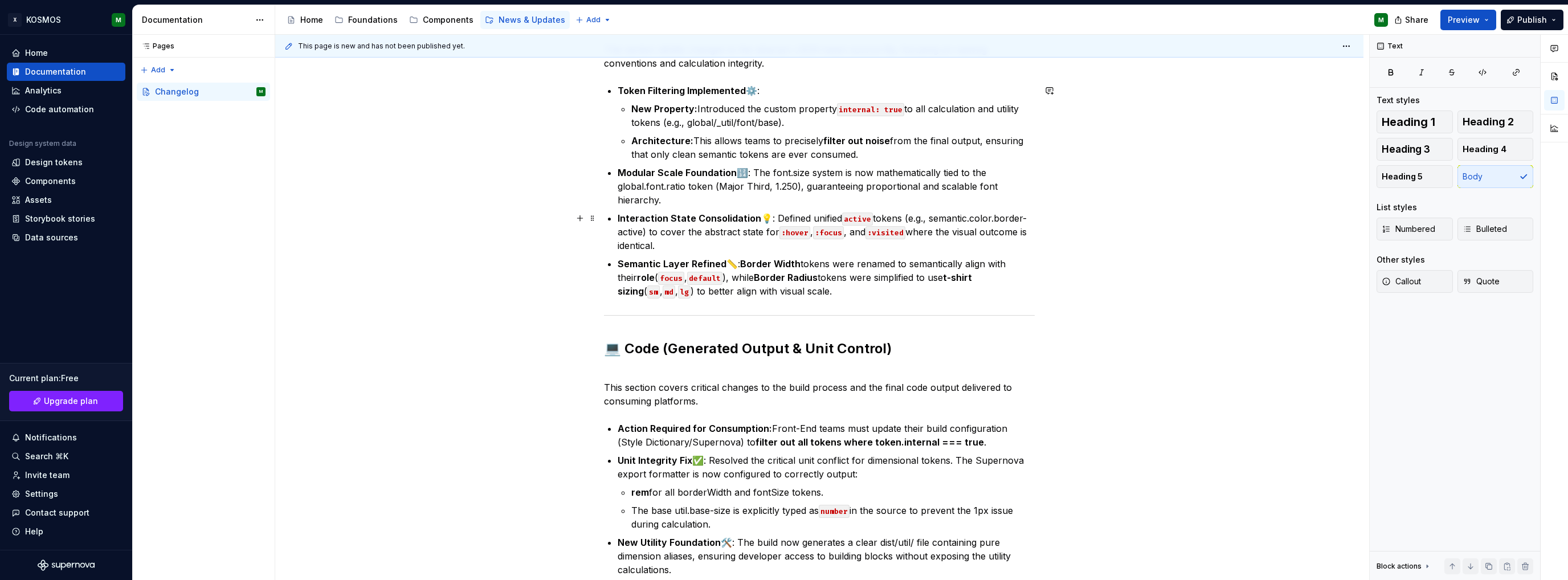
scroll to position [342, 0]
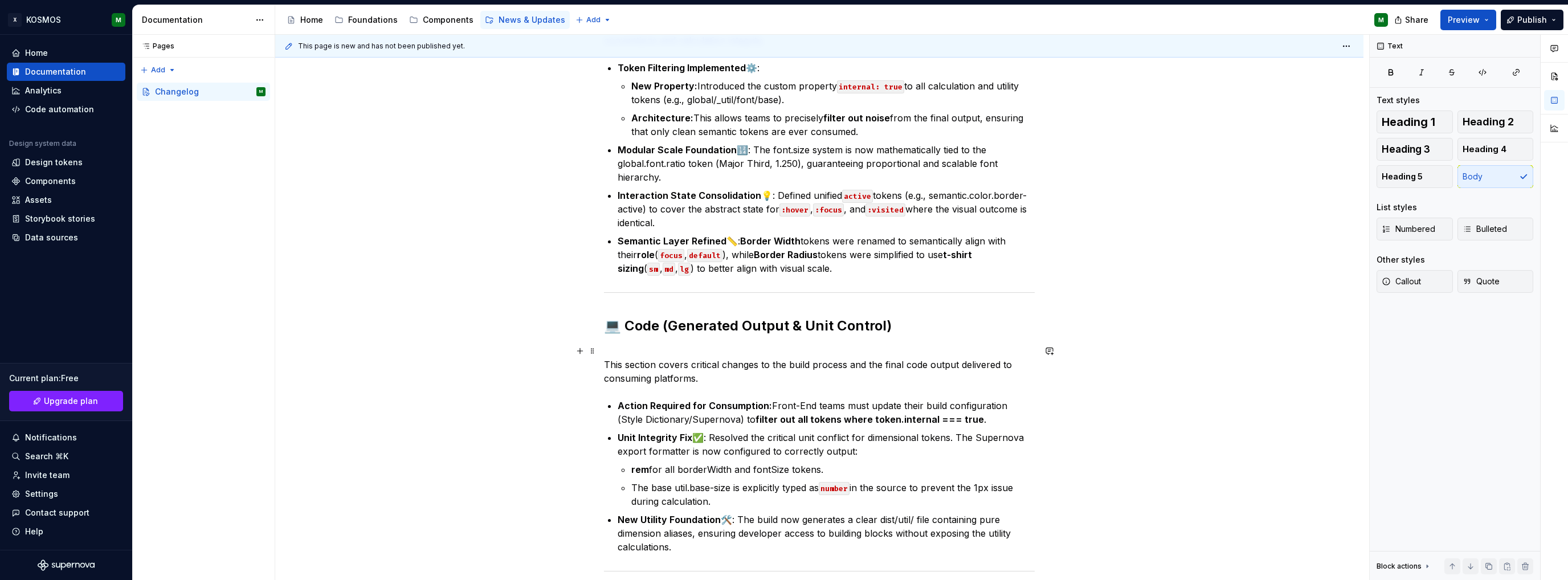
click at [615, 347] on p "This section covers critical changes to the build process and the final code ou…" at bounding box center [819, 364] width 431 height 41
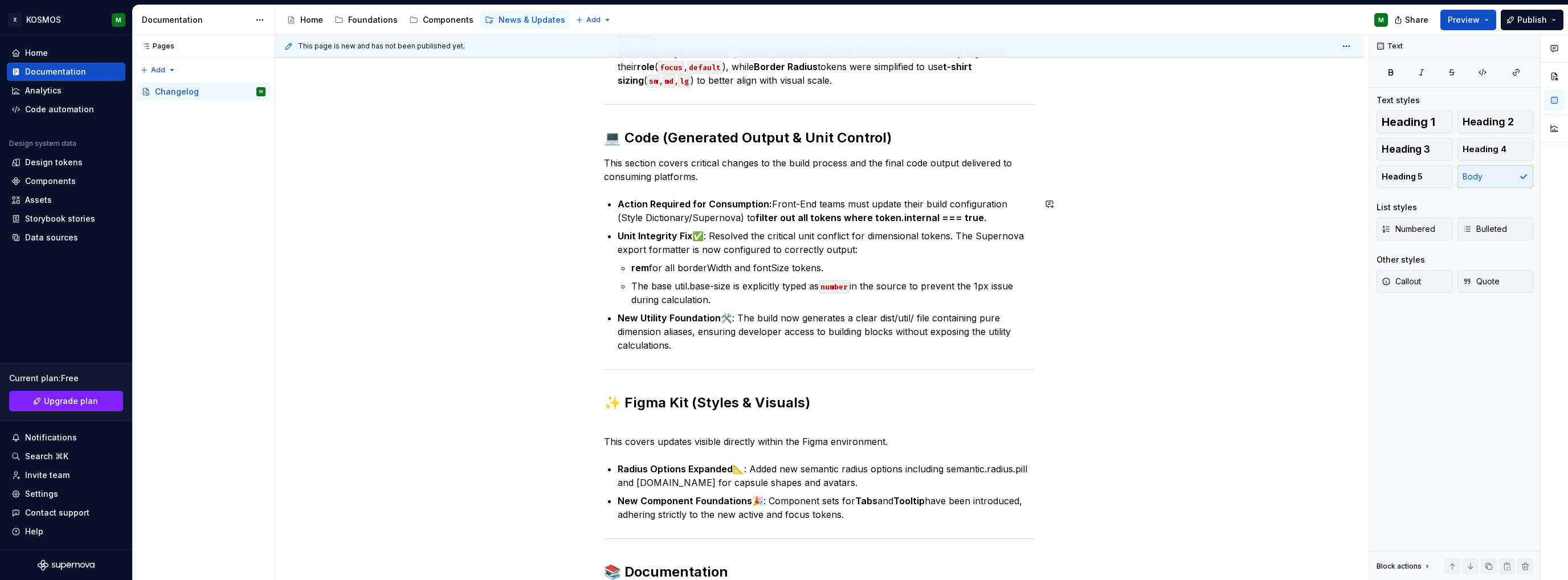
scroll to position [570, 0]
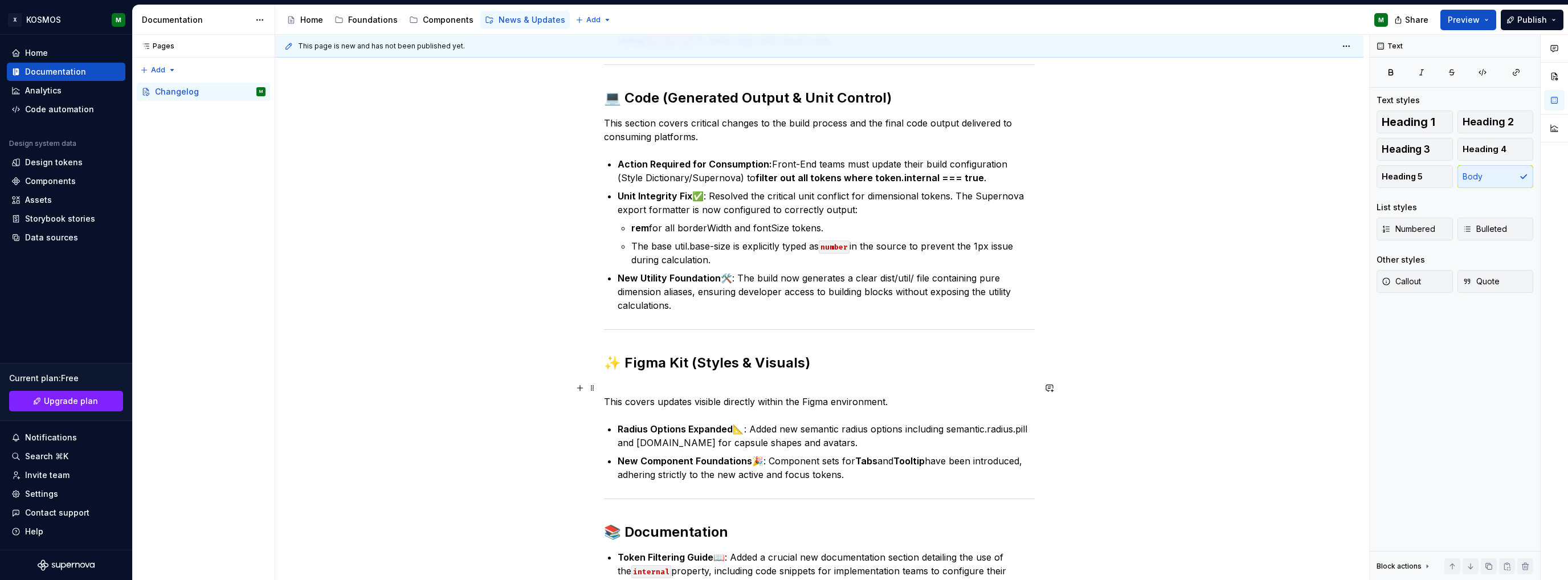
click at [606, 385] on p "This covers updates visible directly within the Figma environment." at bounding box center [819, 394] width 431 height 27
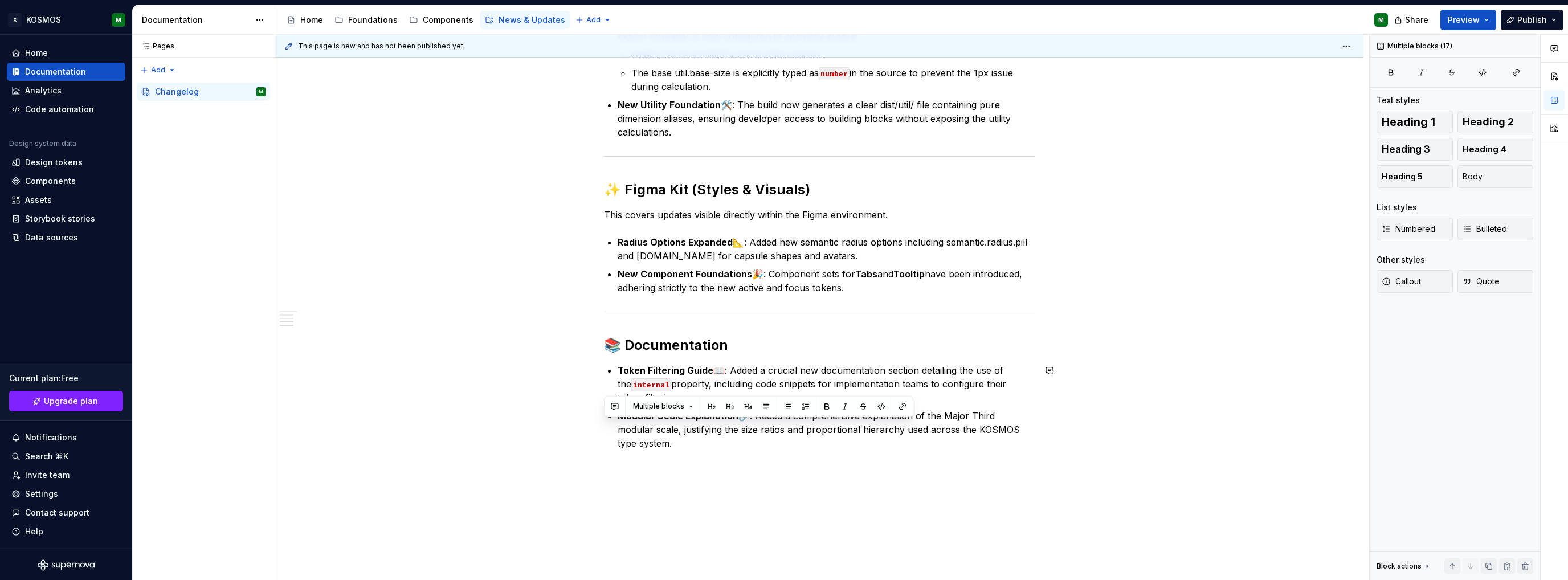
scroll to position [800, 0]
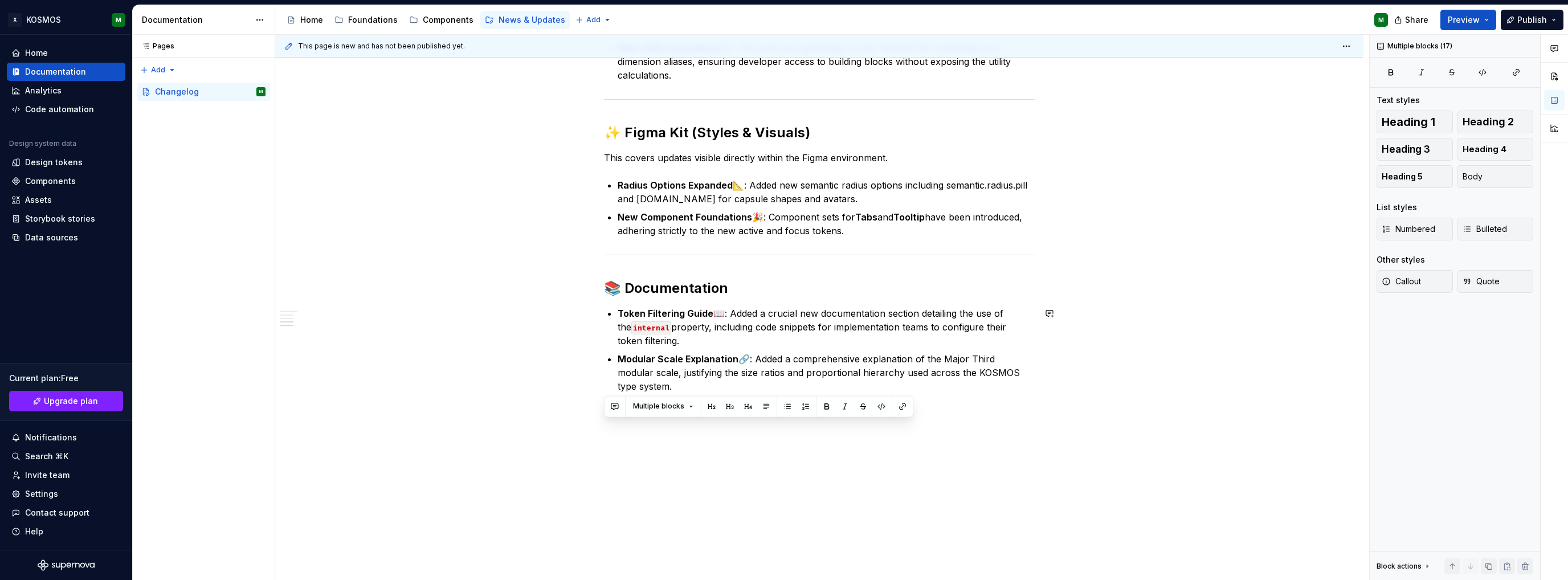
drag, startPoint x: 689, startPoint y: 381, endPoint x: 758, endPoint y: 450, distance: 97.6
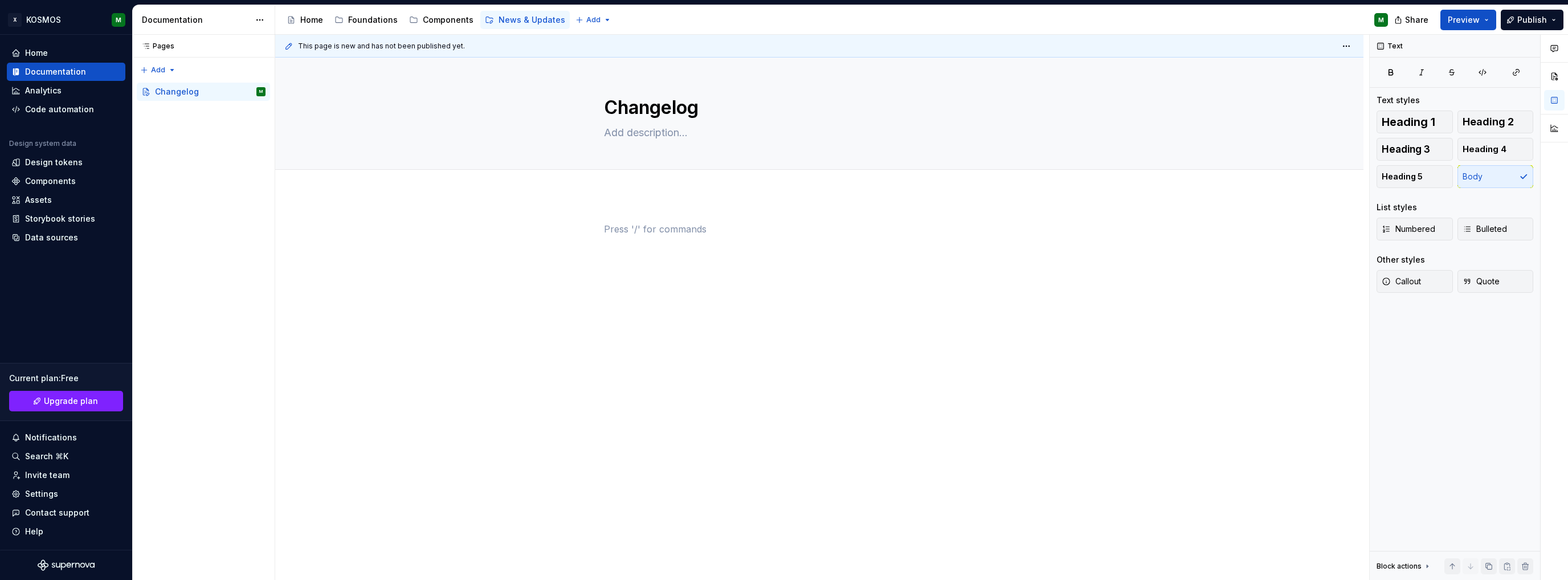
scroll to position [0, 0]
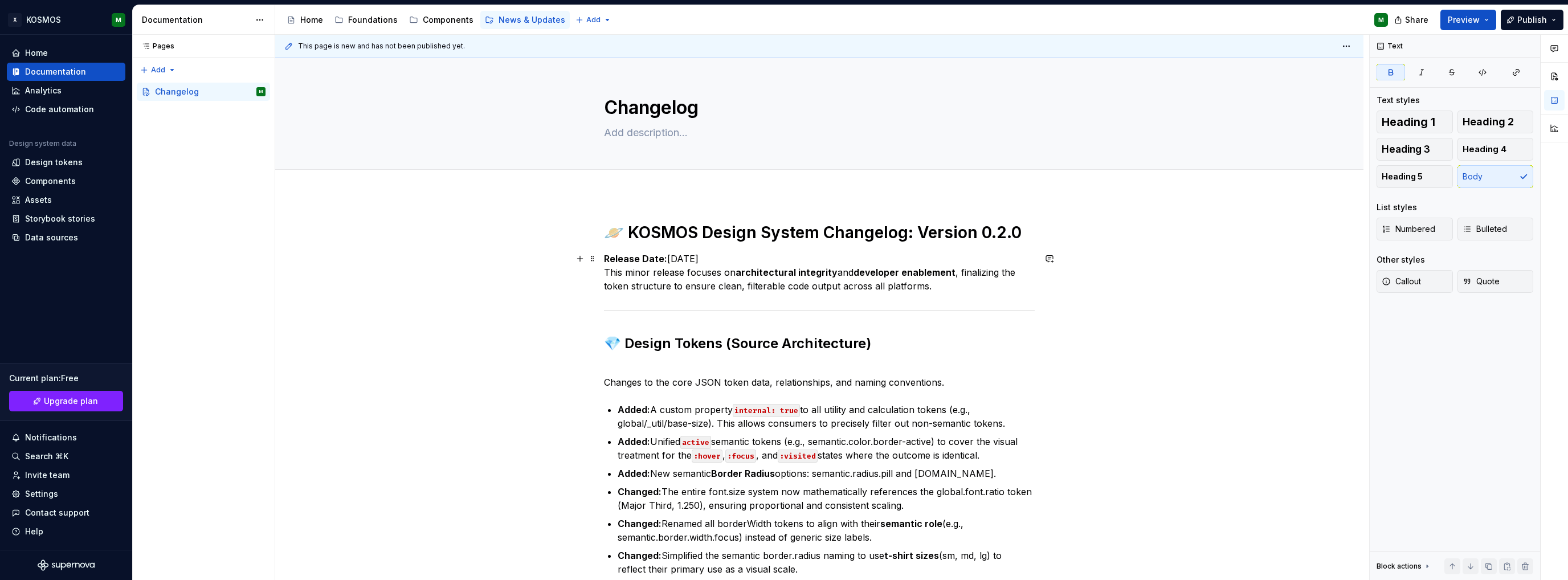
click at [760, 255] on p "Release Date: [DATE] This minor release focuses on architectural integrity and …" at bounding box center [819, 272] width 431 height 41
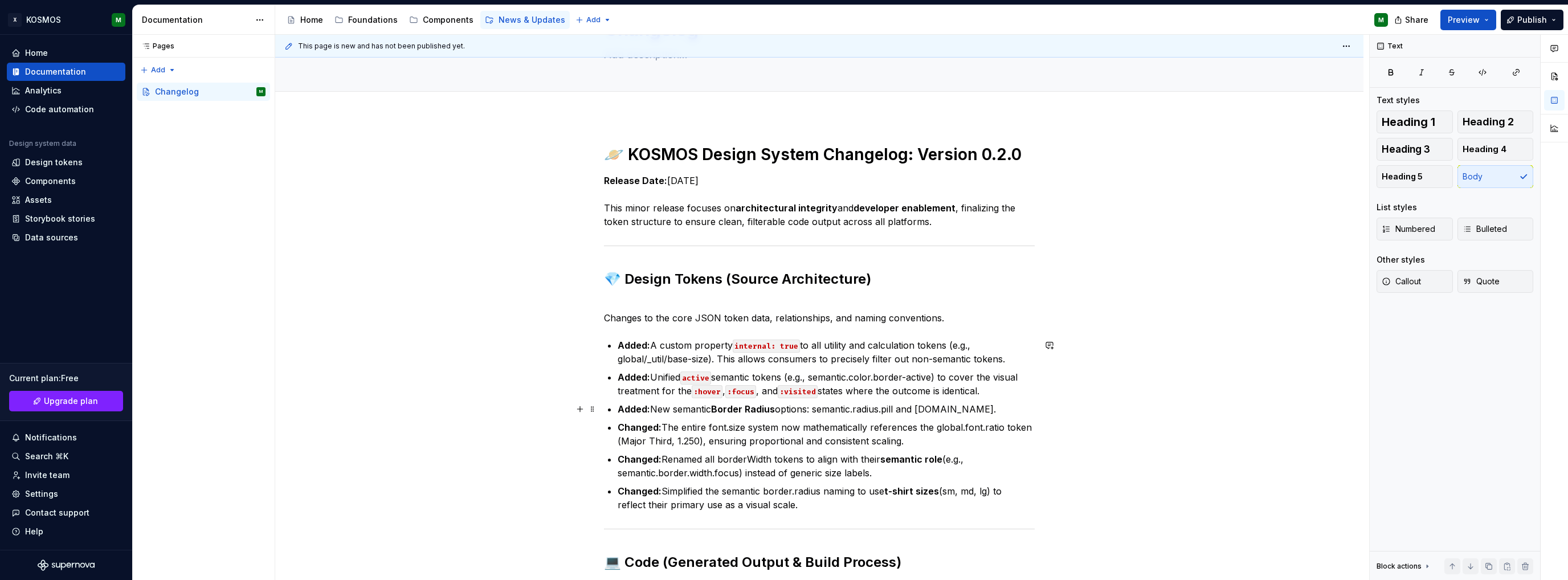
scroll to position [171, 0]
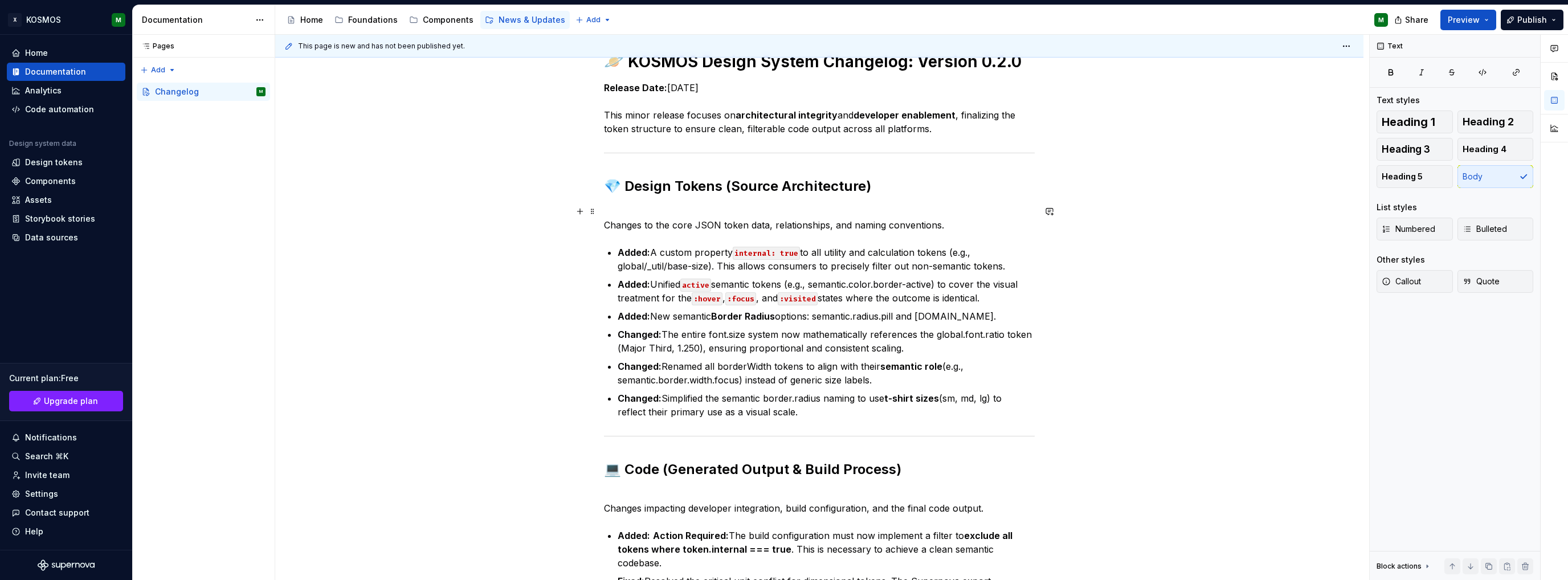
click at [631, 209] on p "Changes to the core JSON token data, relationships, and naming conventions." at bounding box center [819, 218] width 431 height 27
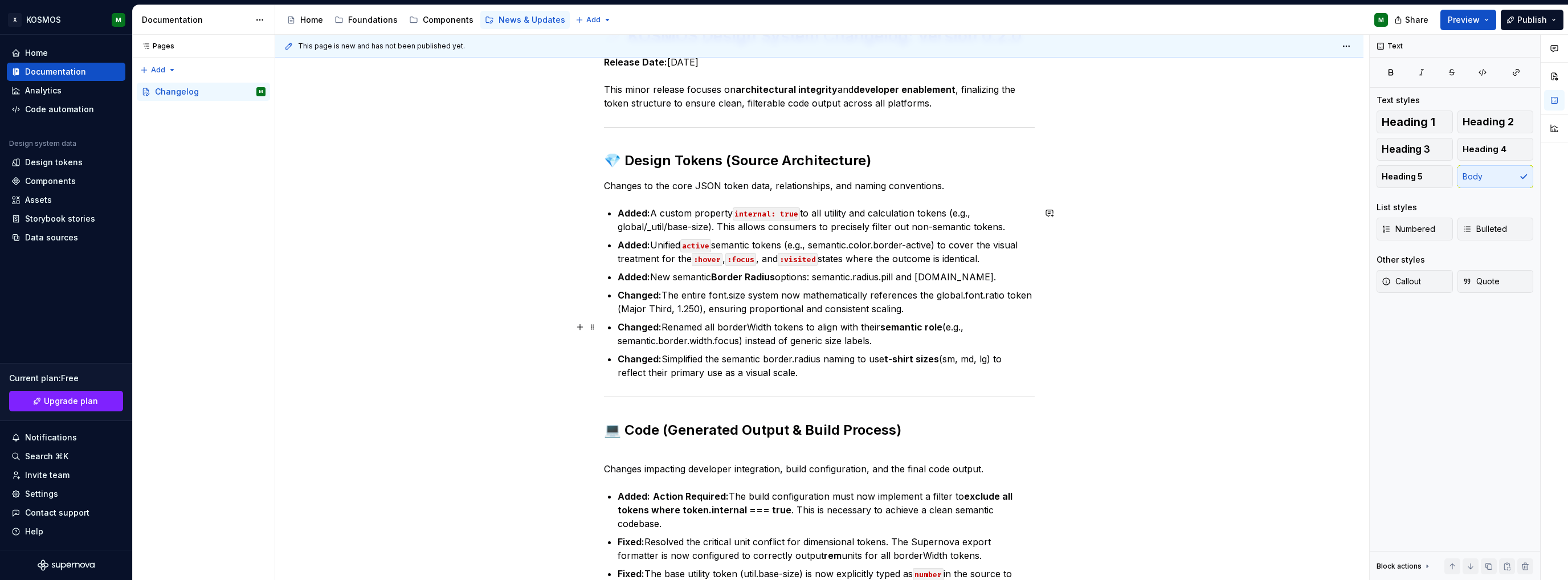
scroll to position [228, 0]
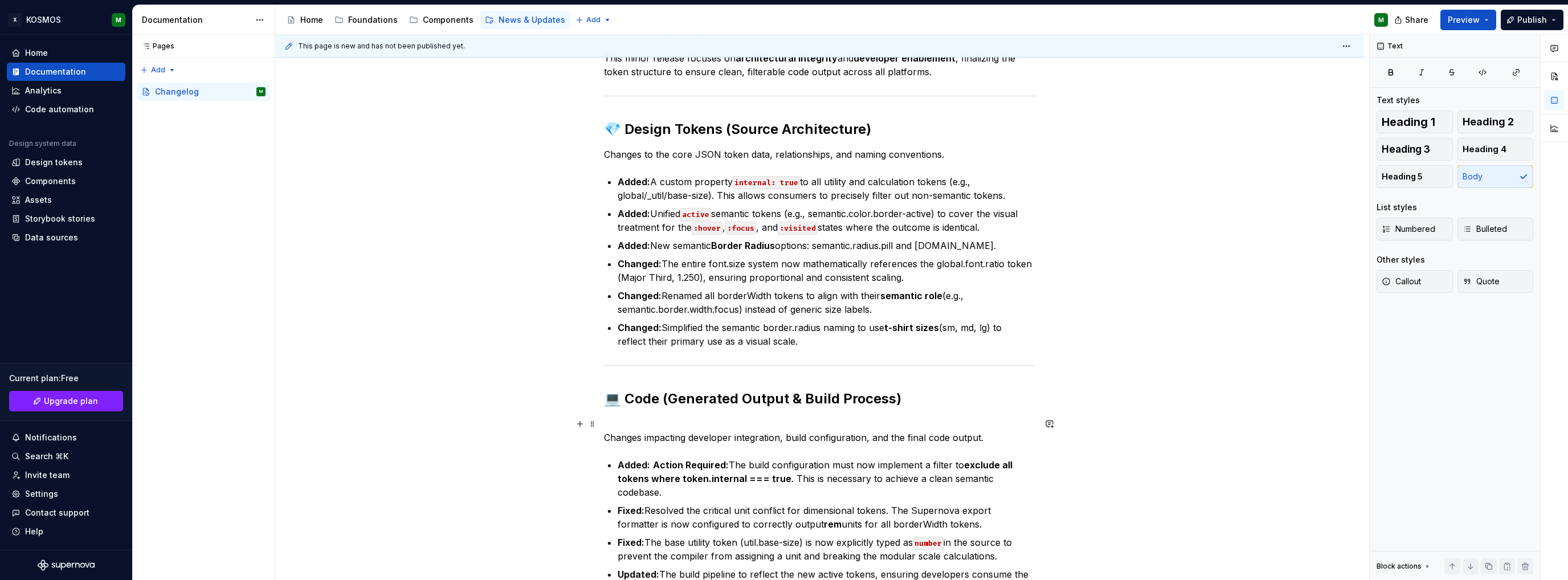
click at [622, 424] on p "Changes impacting developer integration, build configuration, and the final cod…" at bounding box center [819, 430] width 431 height 27
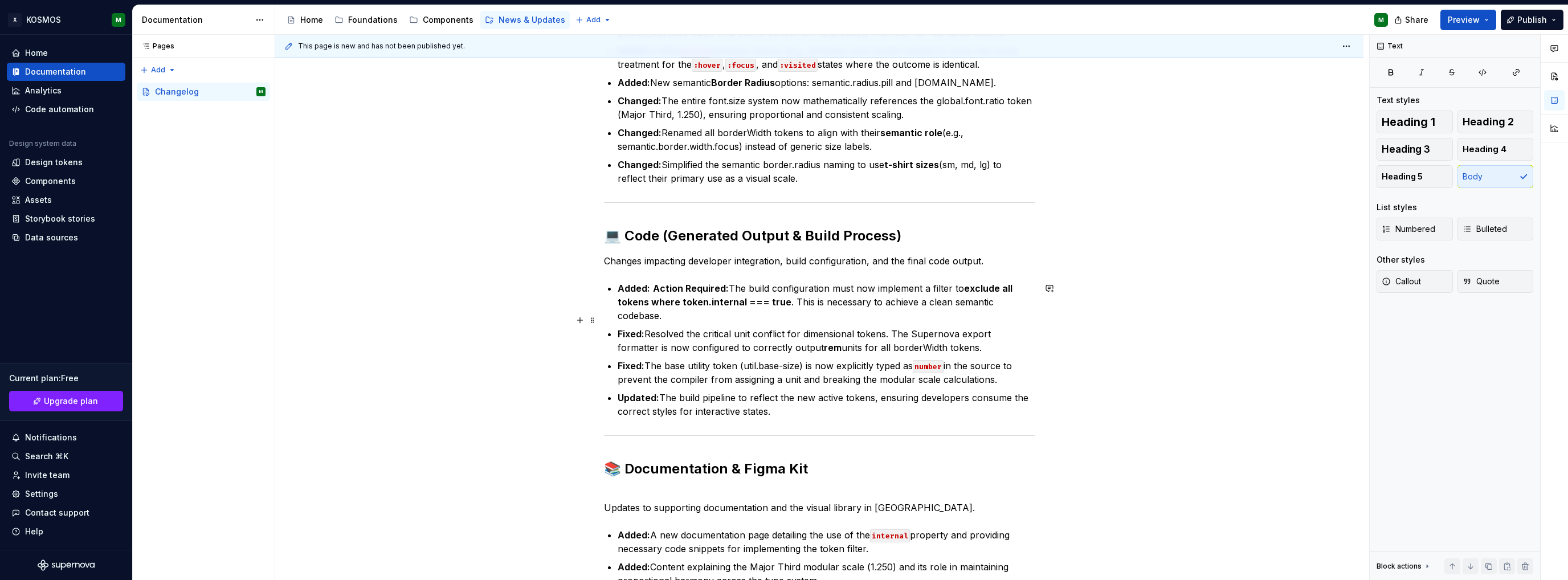
scroll to position [399, 0]
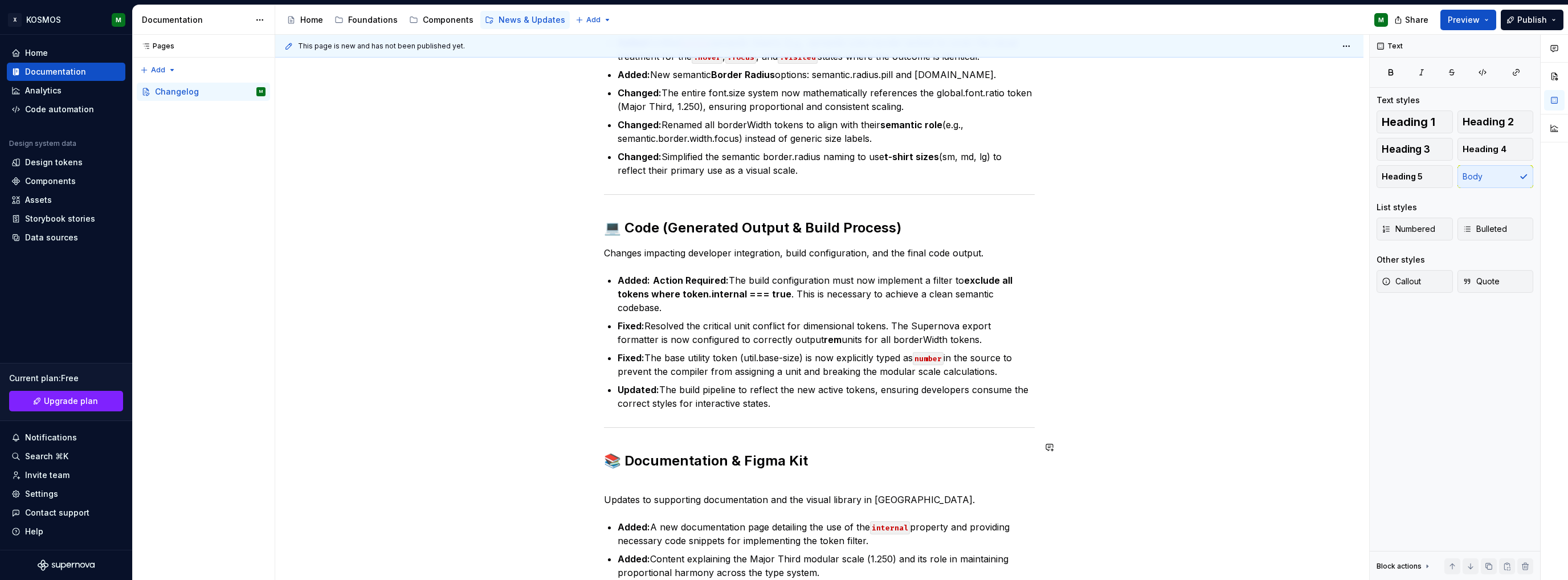
click at [620, 464] on div "🪐 KOSMOS Design System Changelog: Version 0.2.0 Release Date: [DATE] This minor…" at bounding box center [819, 217] width 431 height 788
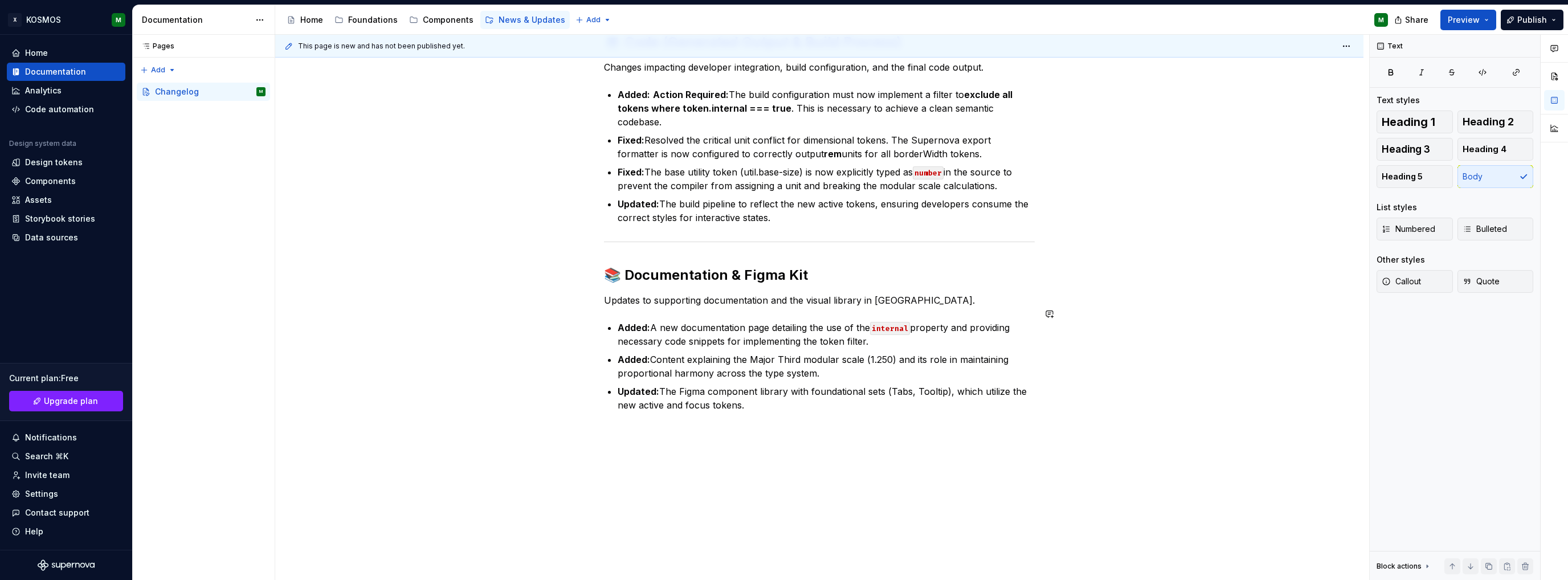
scroll to position [590, 0]
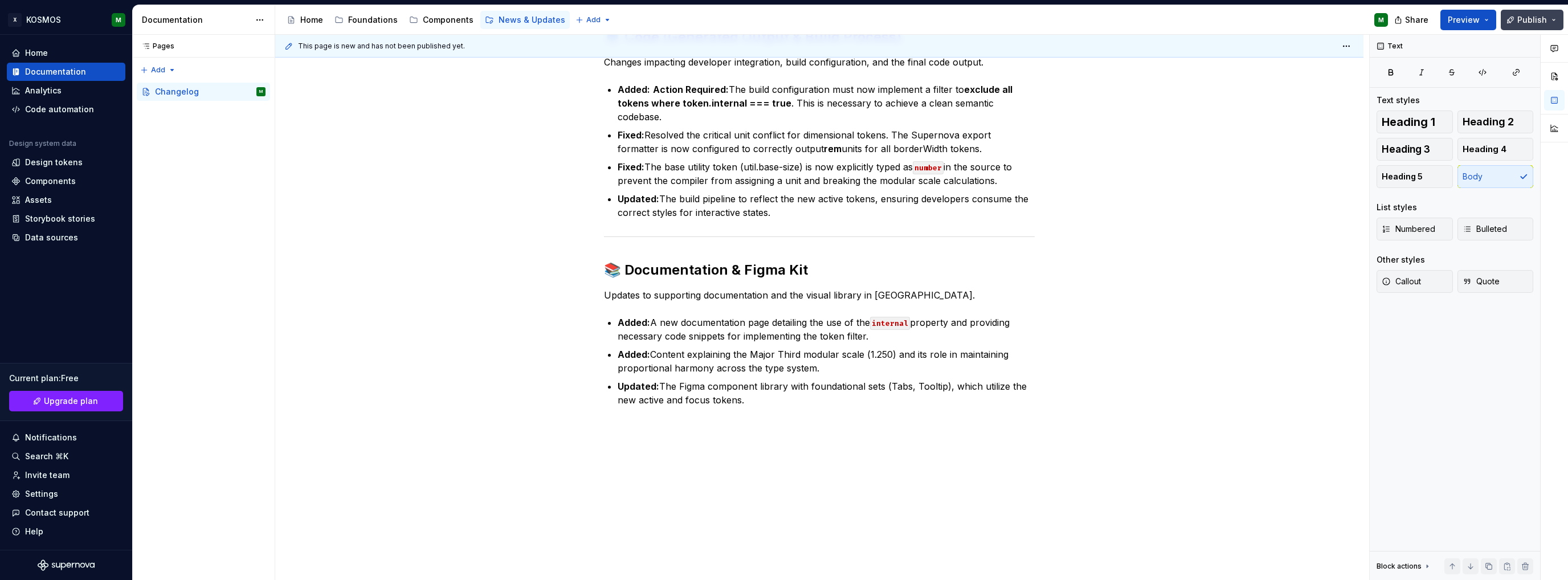
click at [1541, 20] on span "Publish" at bounding box center [1532, 19] width 30 height 12
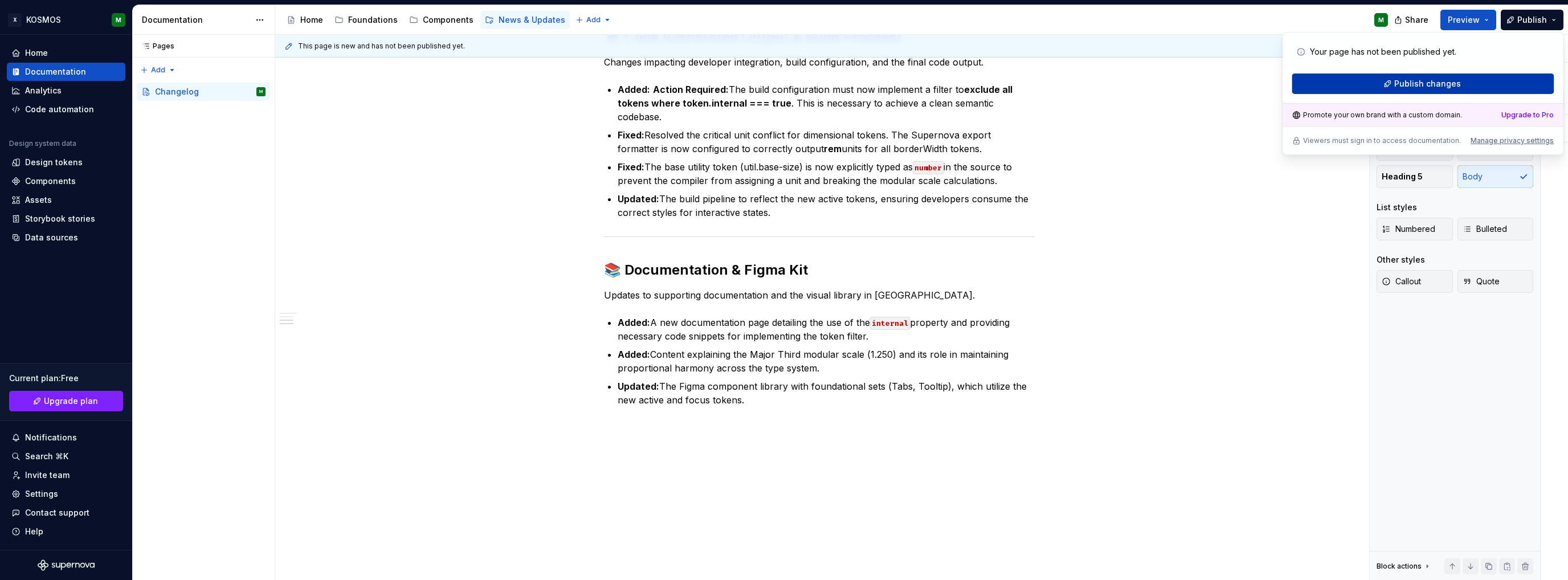
click at [1461, 85] on button "Publish changes" at bounding box center [1423, 84] width 262 height 21
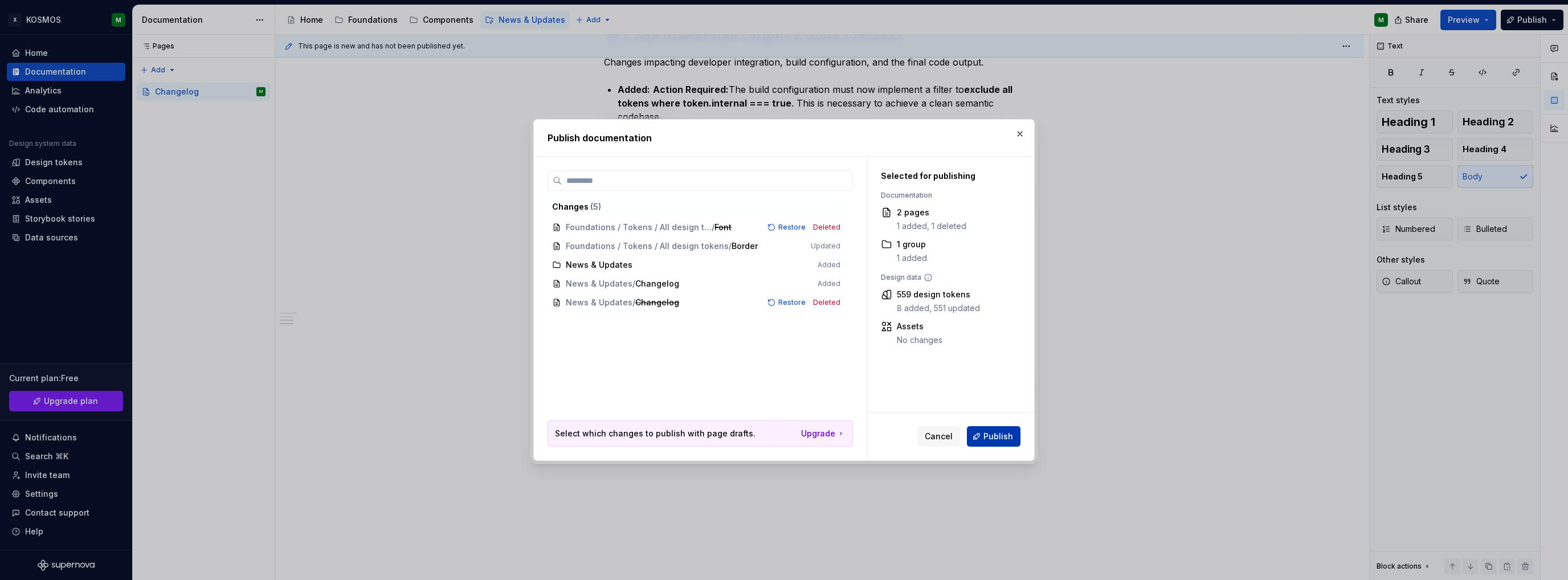
click at [999, 439] on span "Publish" at bounding box center [998, 436] width 30 height 12
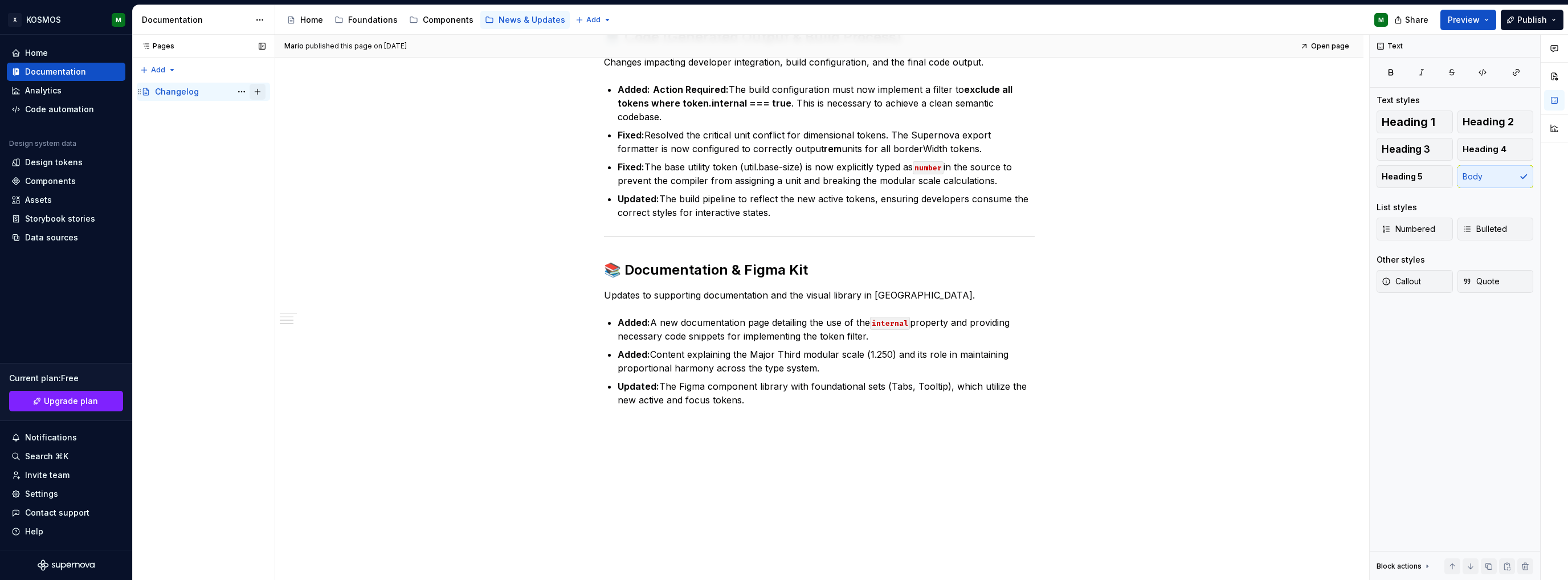
click at [259, 91] on button "Page tree" at bounding box center [257, 92] width 16 height 16
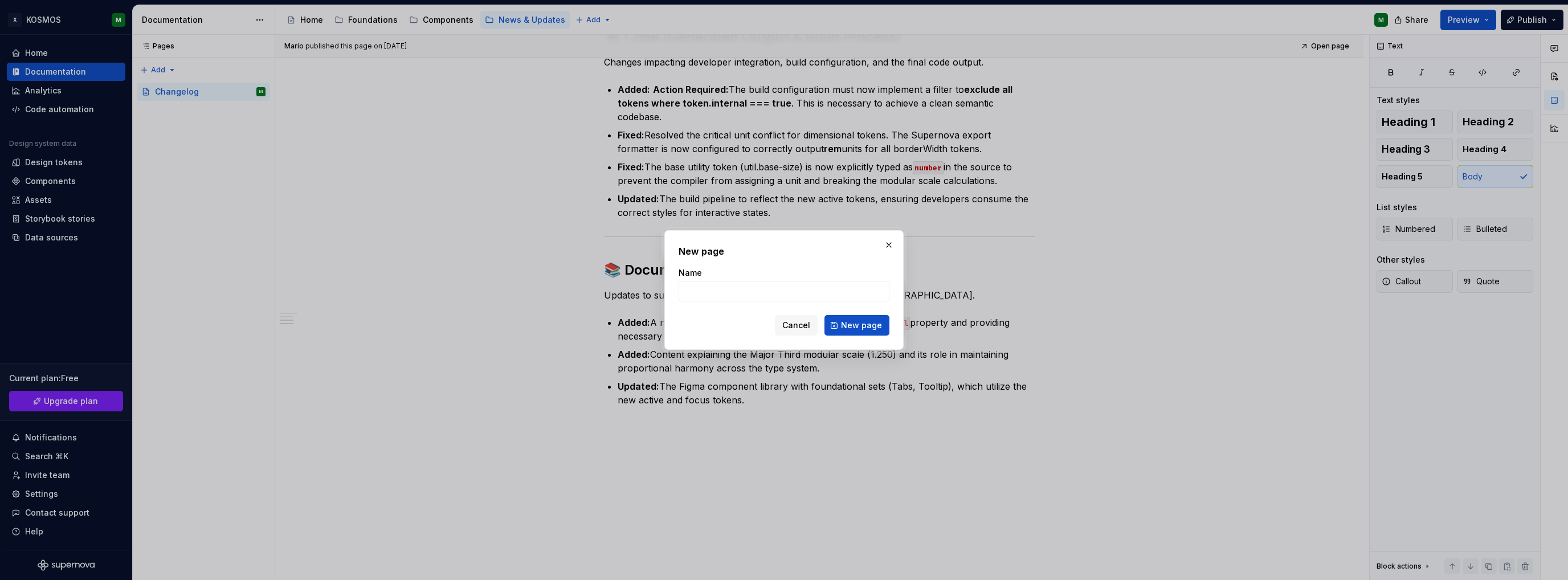
type textarea "*"
type input "0.2"
click at [853, 317] on button "New page" at bounding box center [856, 326] width 65 height 21
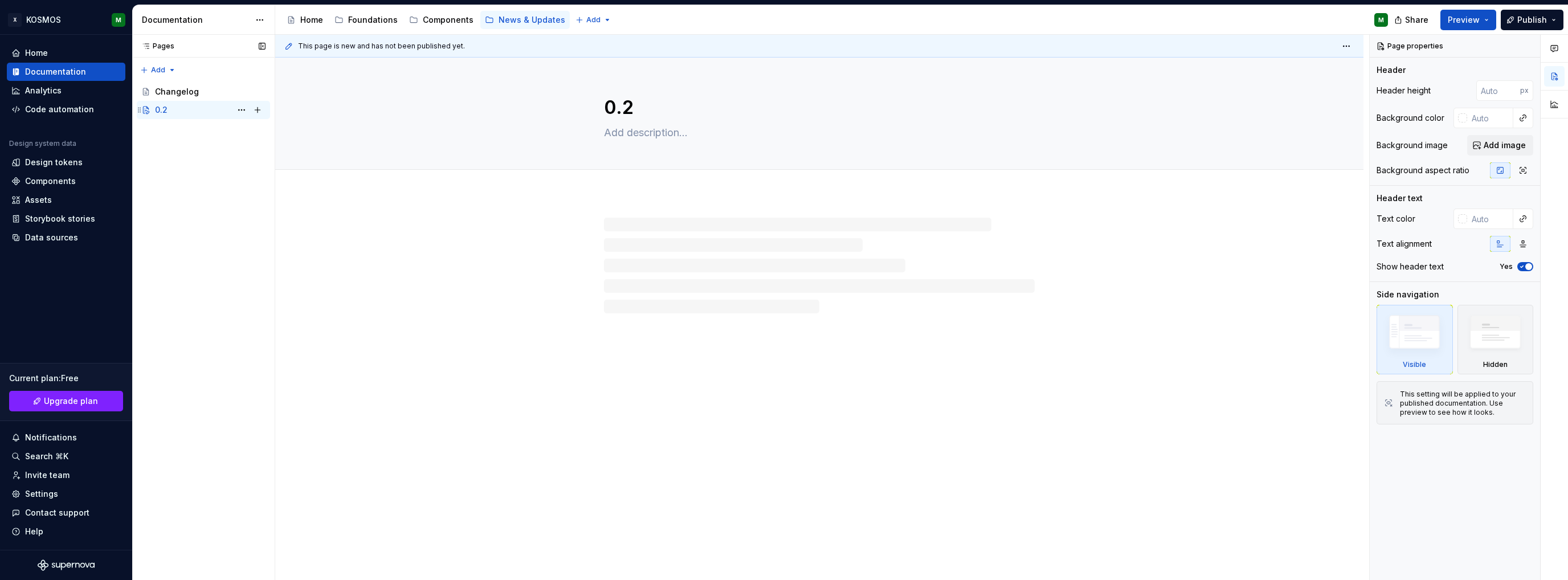
drag, startPoint x: 258, startPoint y: 91, endPoint x: 219, endPoint y: 110, distance: 43.4
click at [225, 110] on div "Changelog 0.2 M" at bounding box center [203, 101] width 133 height 37
click at [235, 88] on button "Page tree" at bounding box center [242, 92] width 16 height 16
type textarea "*"
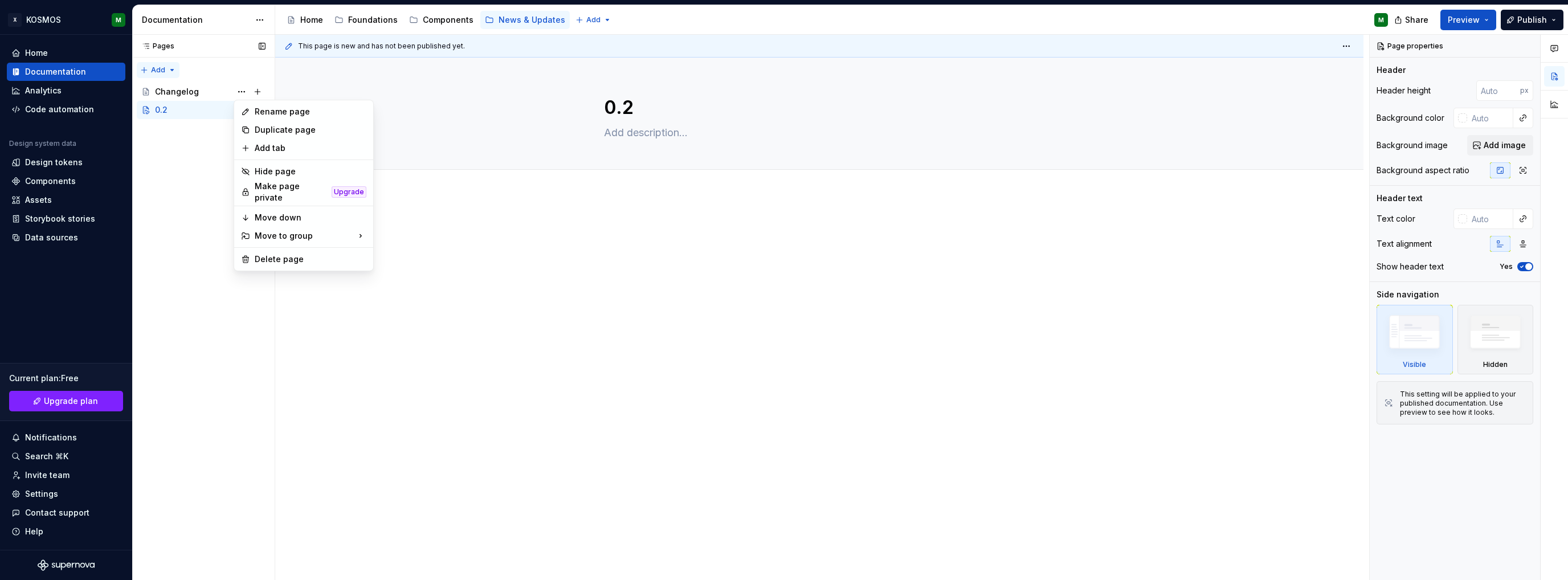
click at [145, 68] on div "Pages Pages Add Accessibility guide for tree Page tree. Navigate the tree with …" at bounding box center [203, 307] width 142 height 546
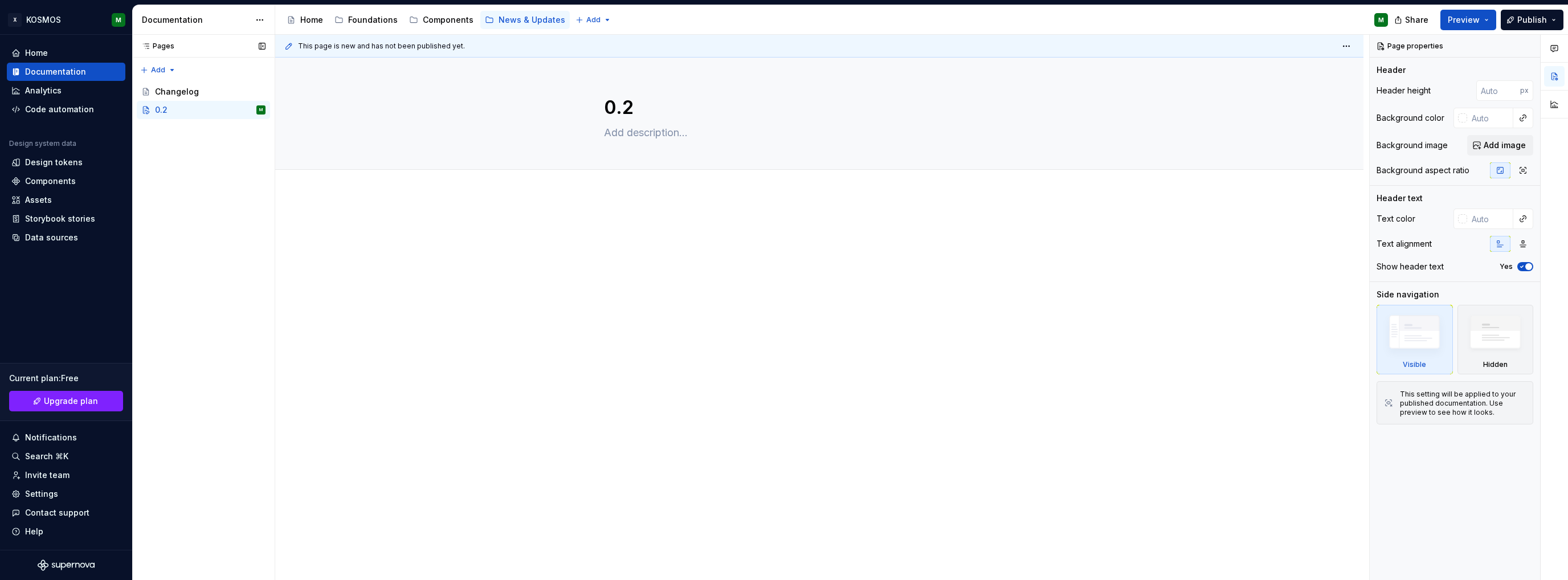
click at [165, 69] on div "Pages Pages Add Accessibility guide for tree Page tree. Navigate the tree with …" at bounding box center [203, 307] width 142 height 546
click at [184, 110] on div "New group" at bounding box center [195, 110] width 74 height 12
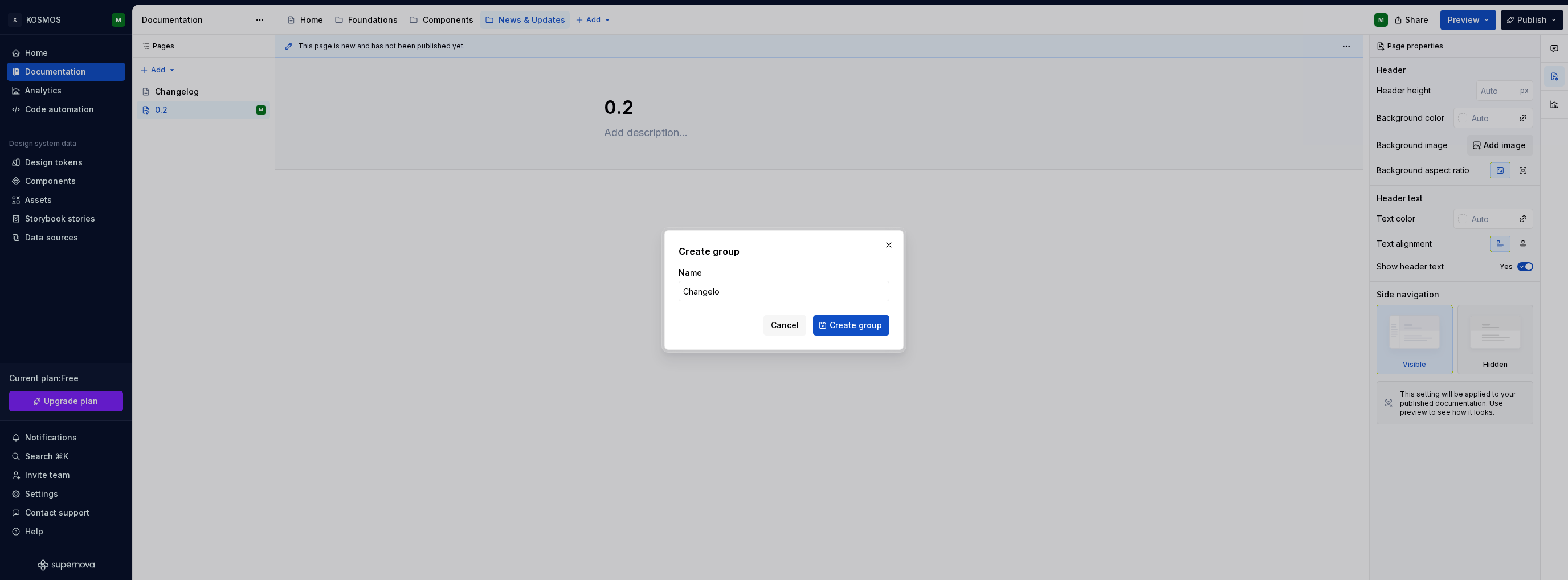
type input "Changelog"
drag, startPoint x: 850, startPoint y: 319, endPoint x: 763, endPoint y: 301, distance: 88.8
click at [848, 318] on button "Create group" at bounding box center [851, 326] width 76 height 21
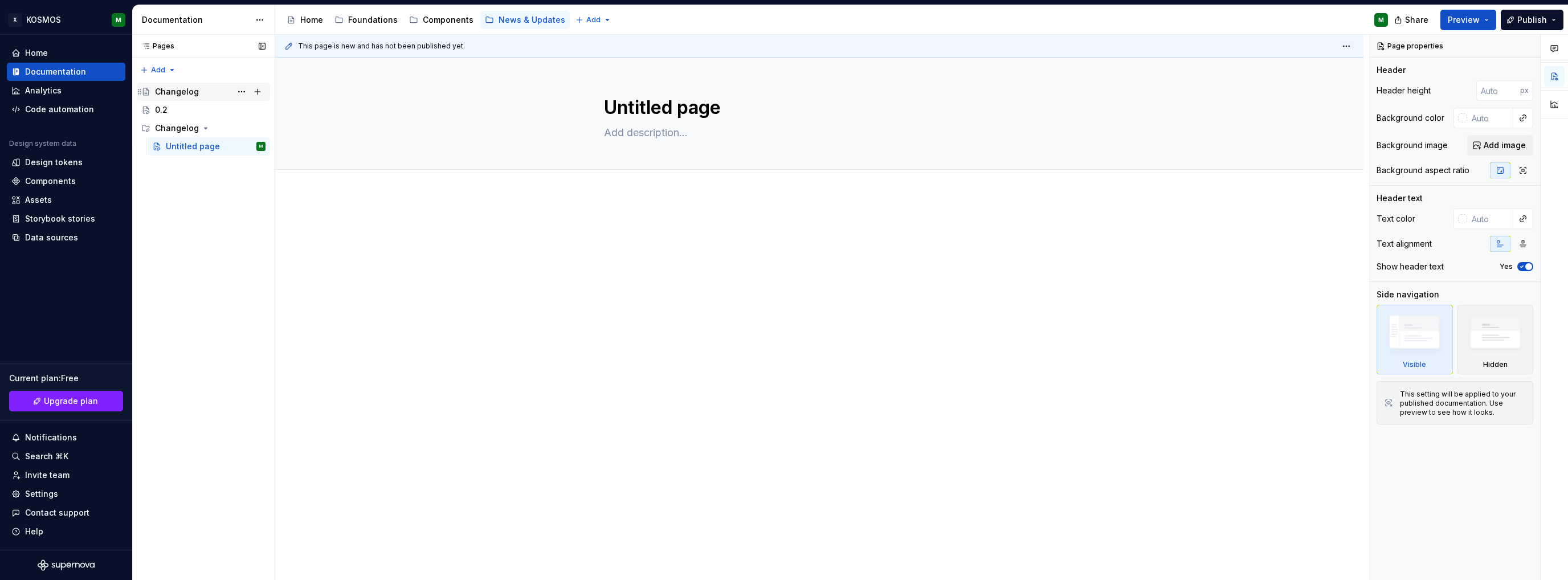
drag, startPoint x: 189, startPoint y: 89, endPoint x: 173, endPoint y: 96, distance: 17.5
click at [189, 89] on div "Changelog" at bounding box center [177, 91] width 44 height 12
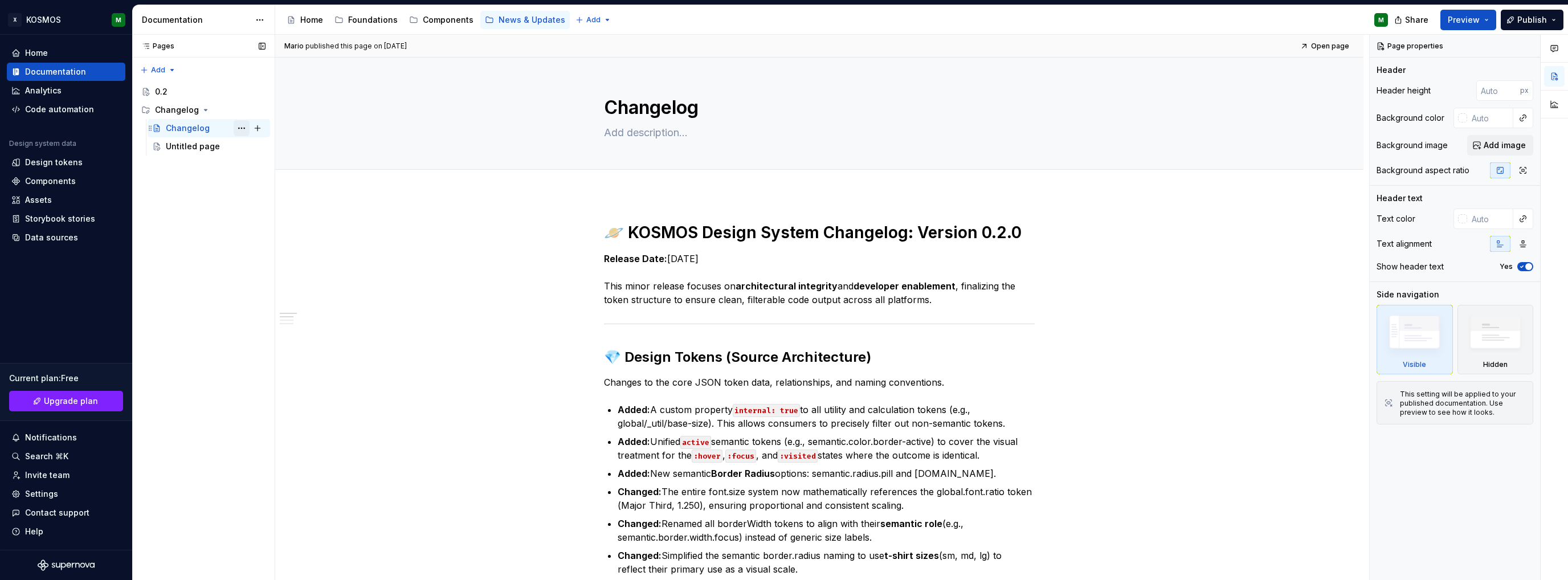
click at [245, 125] on button "Page tree" at bounding box center [242, 128] width 16 height 16
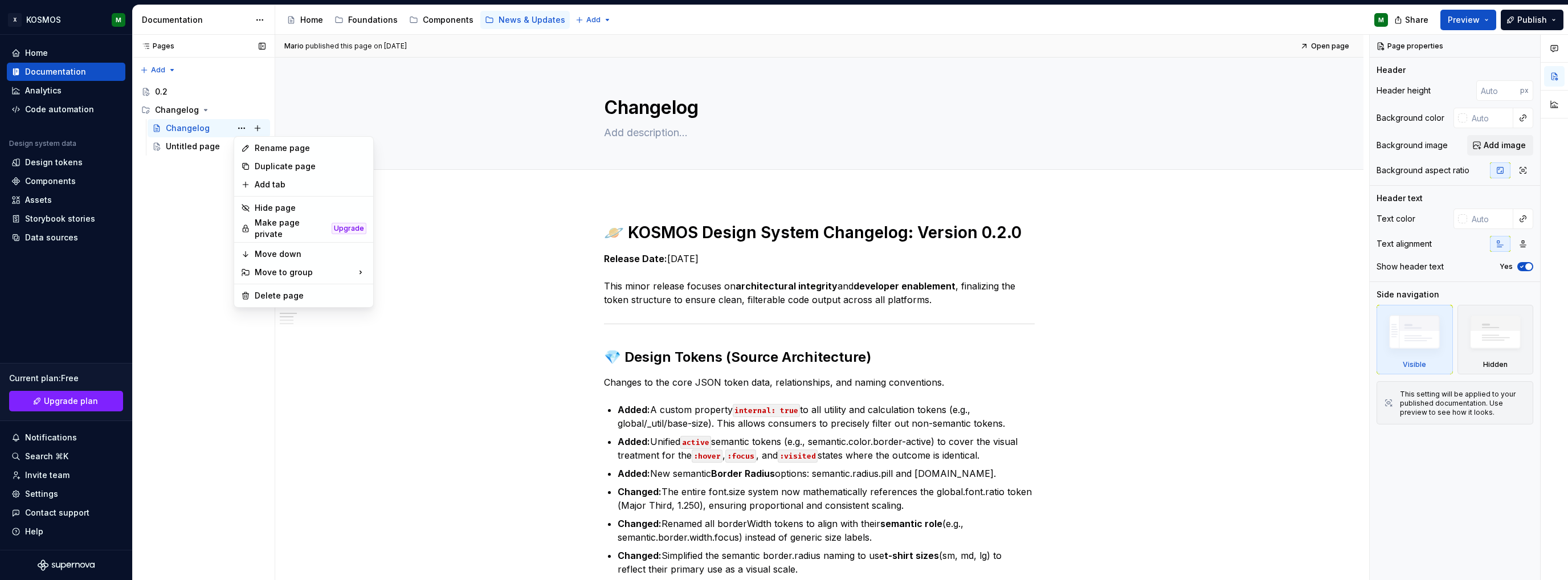
type textarea "*"
click at [251, 148] on div "Rename page" at bounding box center [303, 148] width 135 height 18
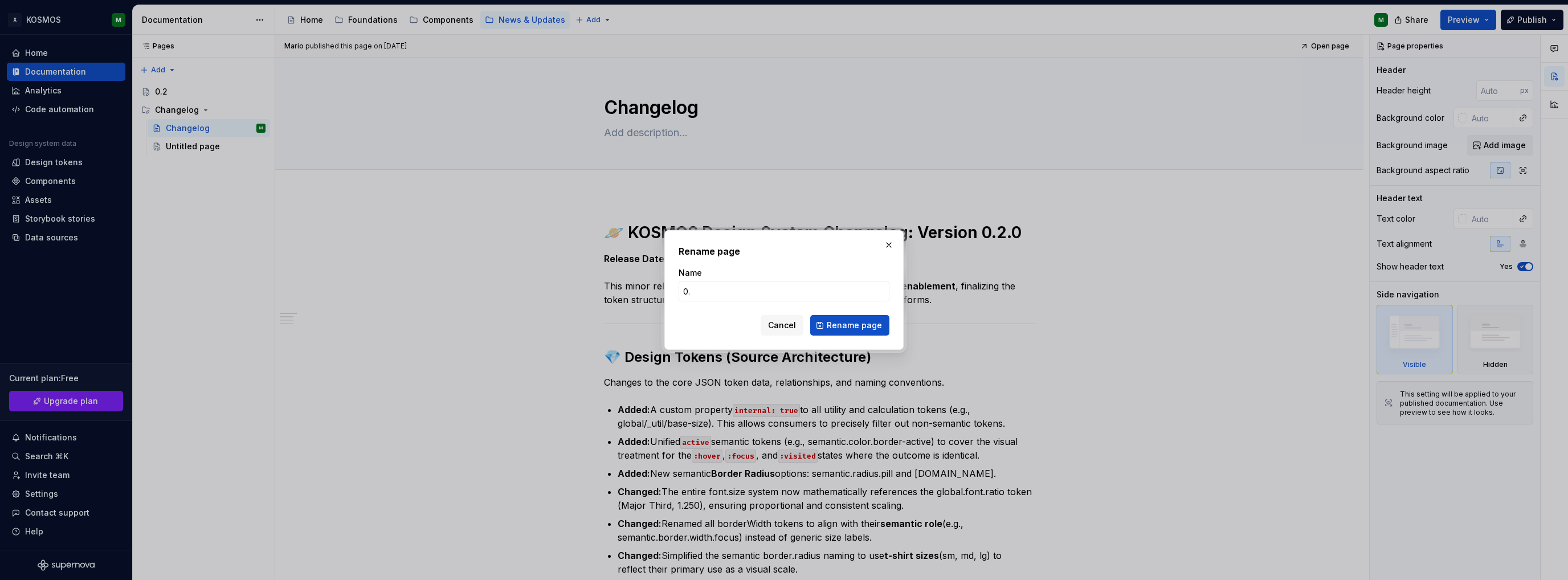
type input "0.2"
click at [878, 322] on span "Rename page" at bounding box center [854, 325] width 55 height 12
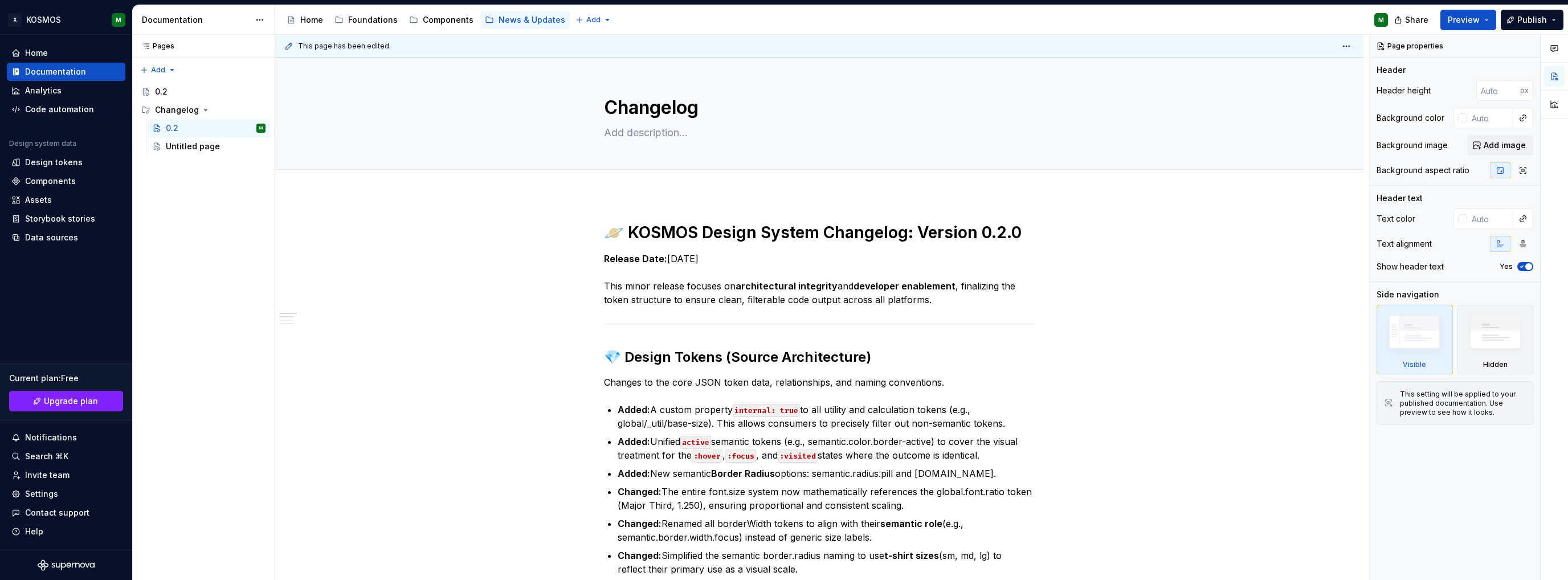
type textarea "*"
type textarea "0.2"
click at [238, 91] on button "Page tree" at bounding box center [242, 92] width 16 height 16
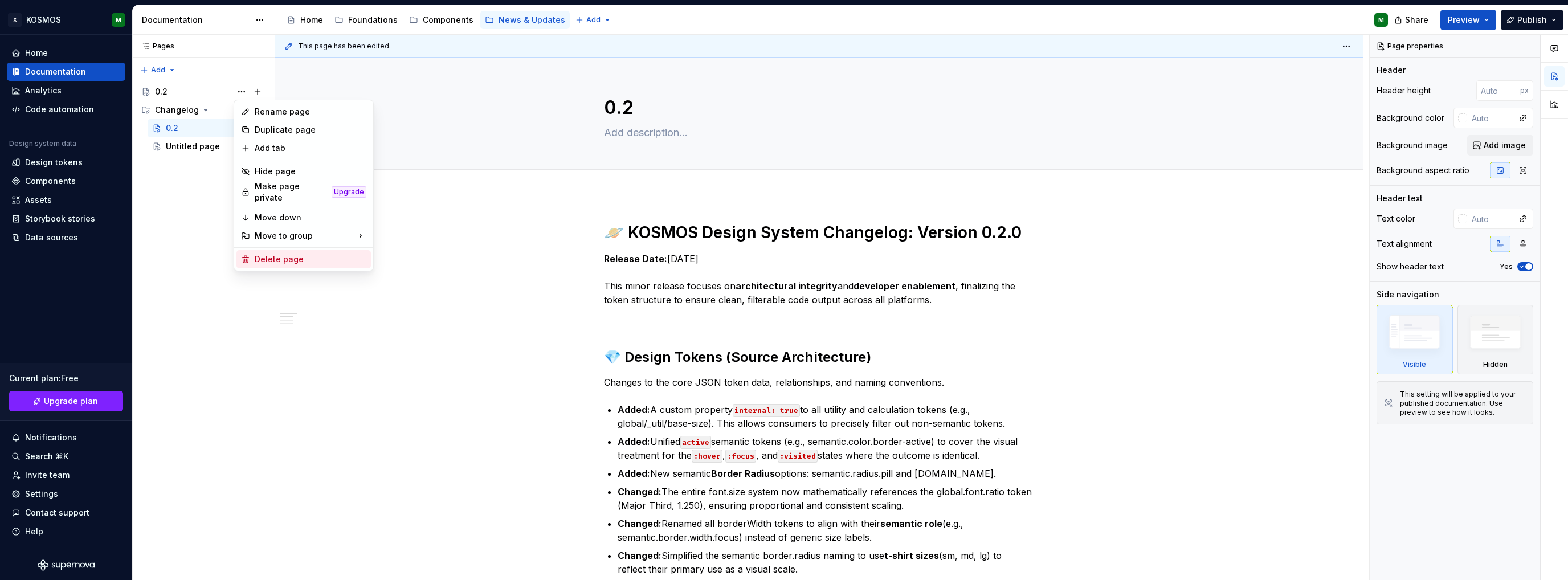
click at [275, 256] on div "Delete page" at bounding box center [310, 259] width 111 height 12
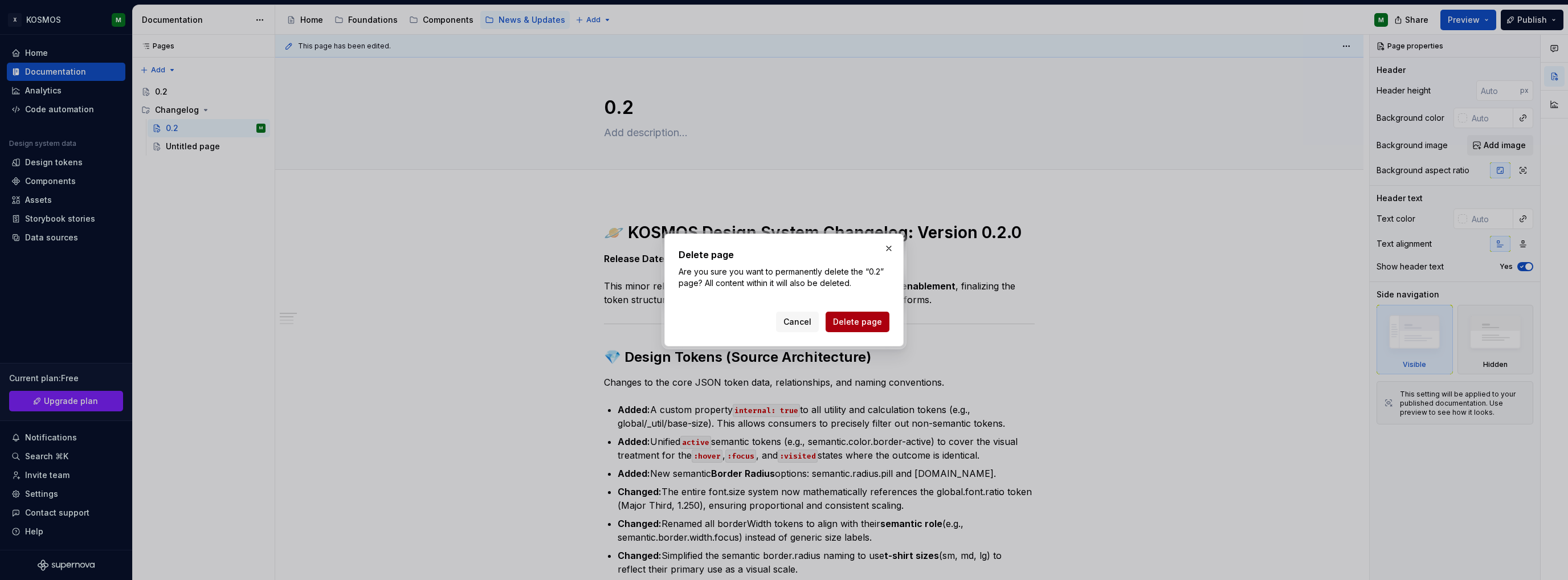
click at [864, 324] on span "Delete page" at bounding box center [857, 322] width 49 height 12
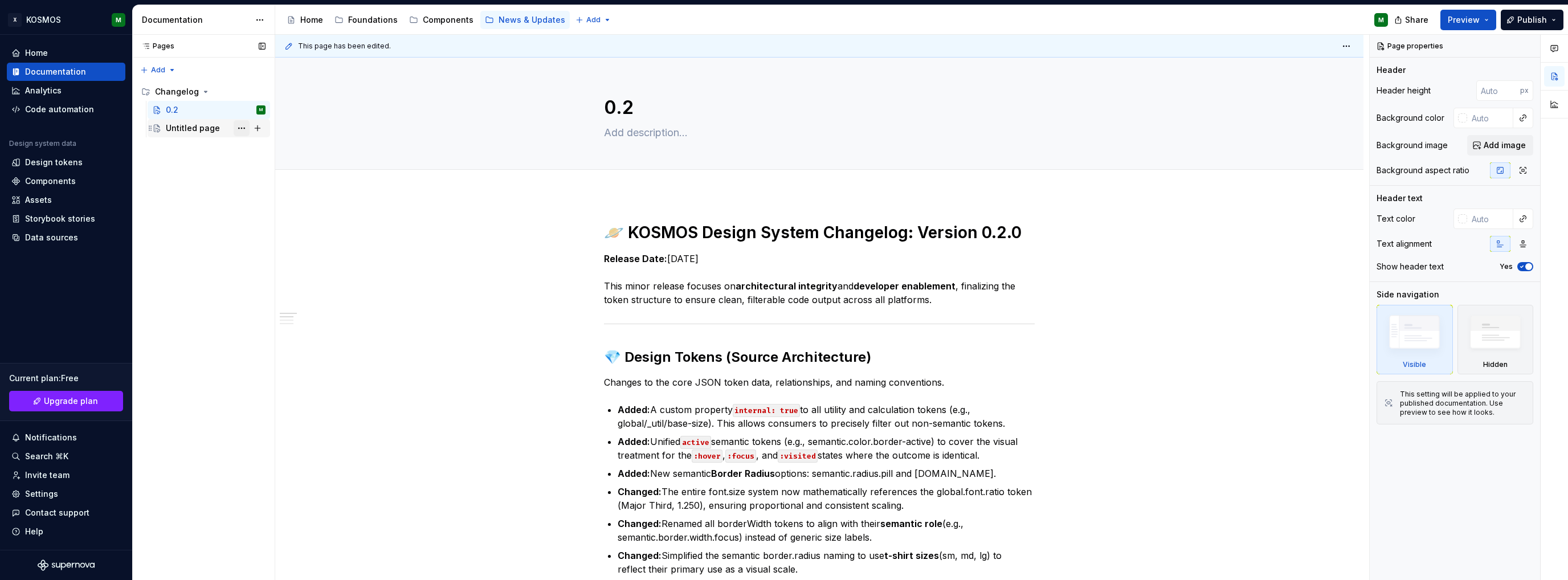
click at [245, 130] on button "Page tree" at bounding box center [242, 128] width 16 height 16
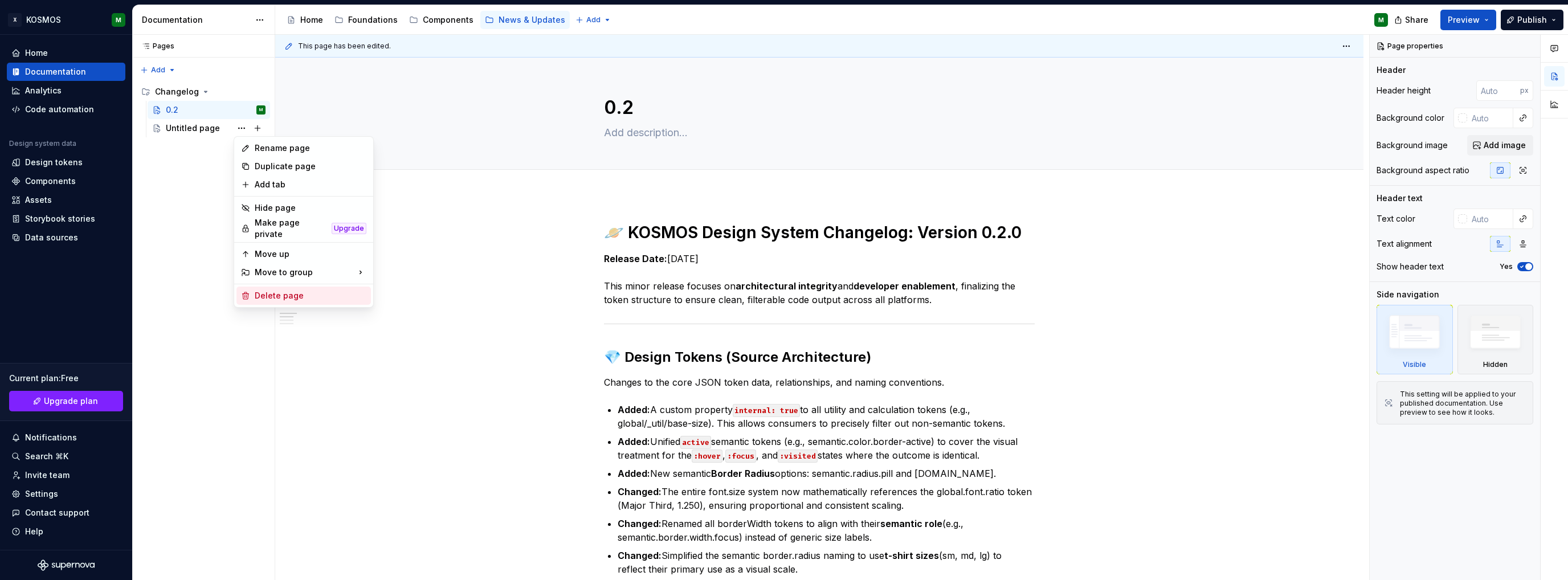
click at [293, 290] on div "Delete page" at bounding box center [310, 295] width 111 height 12
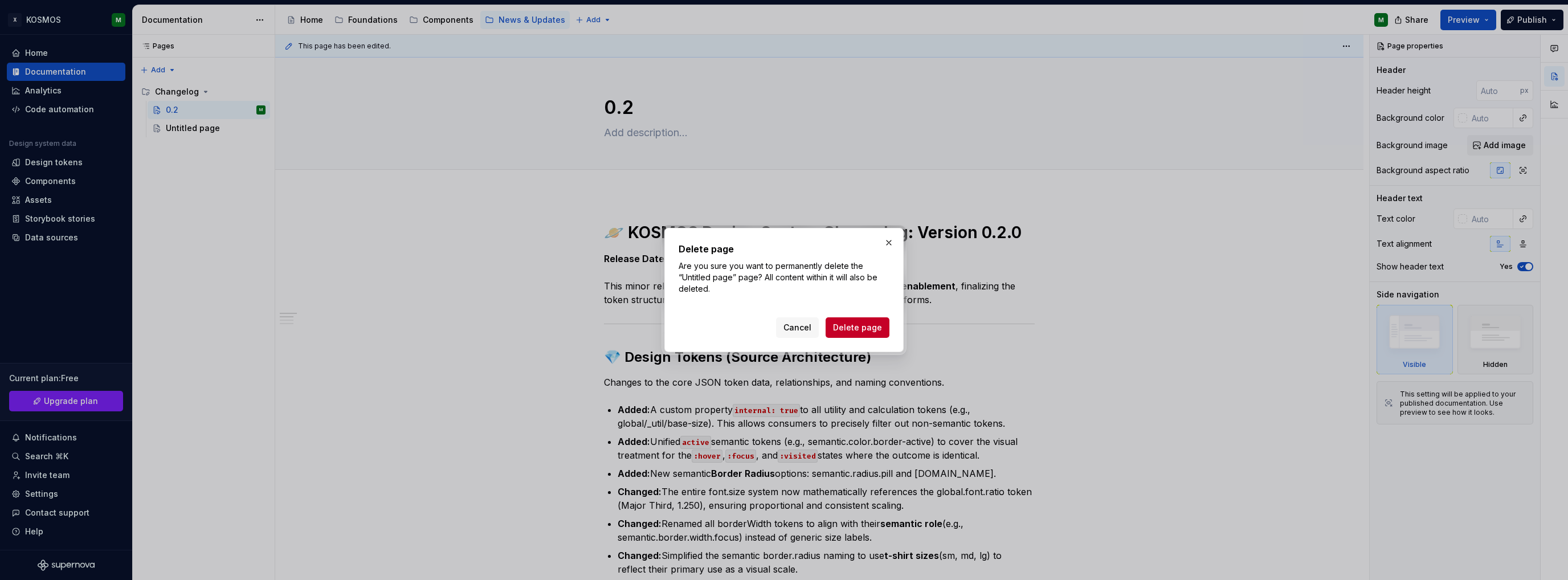
click at [856, 330] on span "Delete page" at bounding box center [857, 327] width 49 height 12
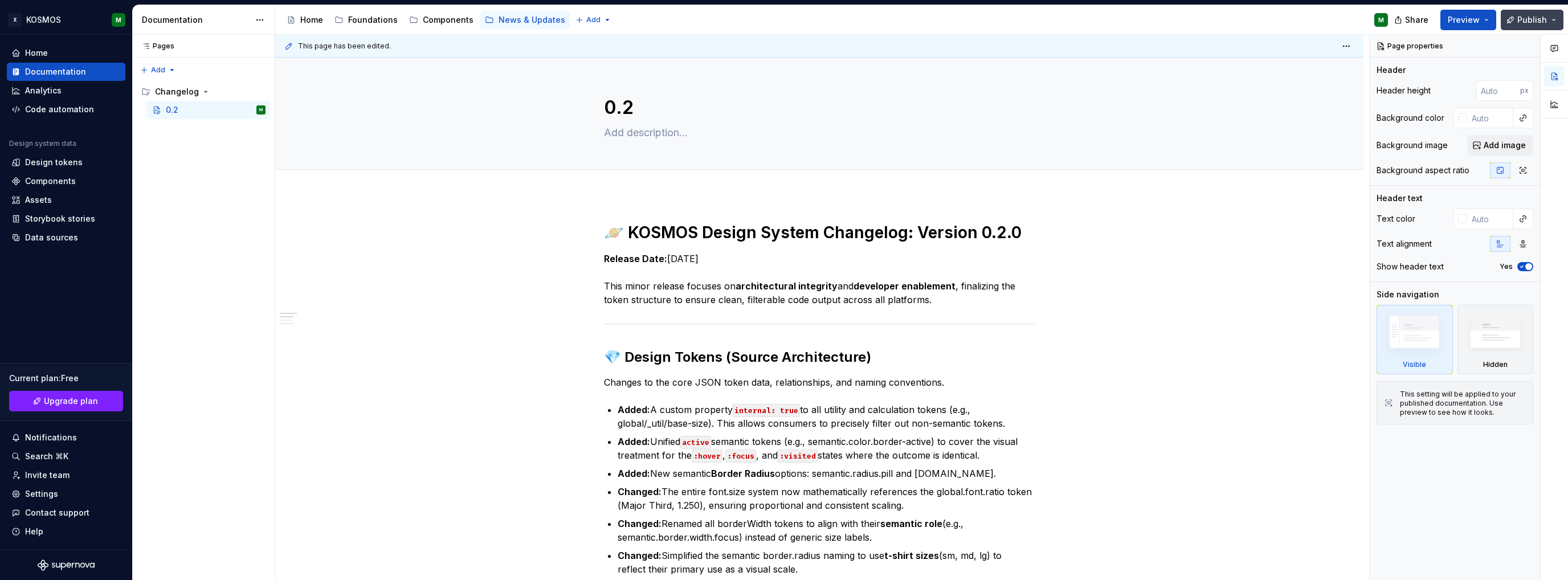
click at [1522, 21] on span "Publish" at bounding box center [1532, 19] width 30 height 12
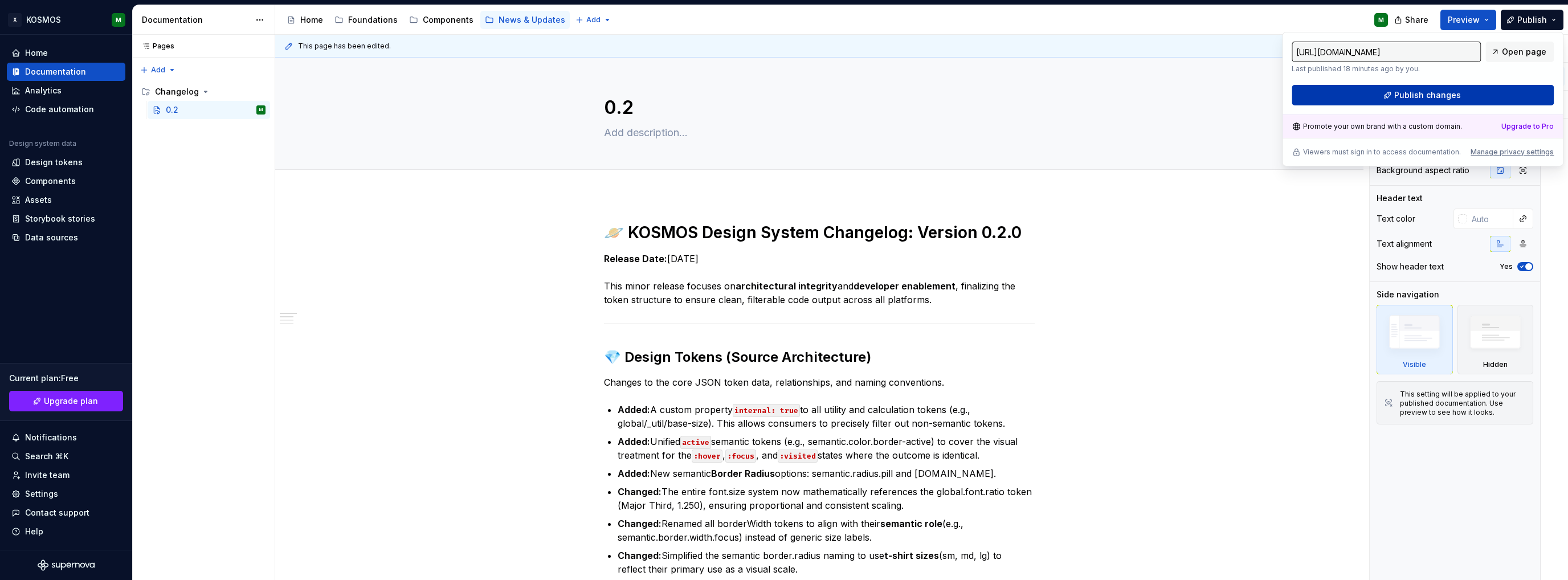
click at [1455, 96] on span "Publish changes" at bounding box center [1428, 95] width 67 height 12
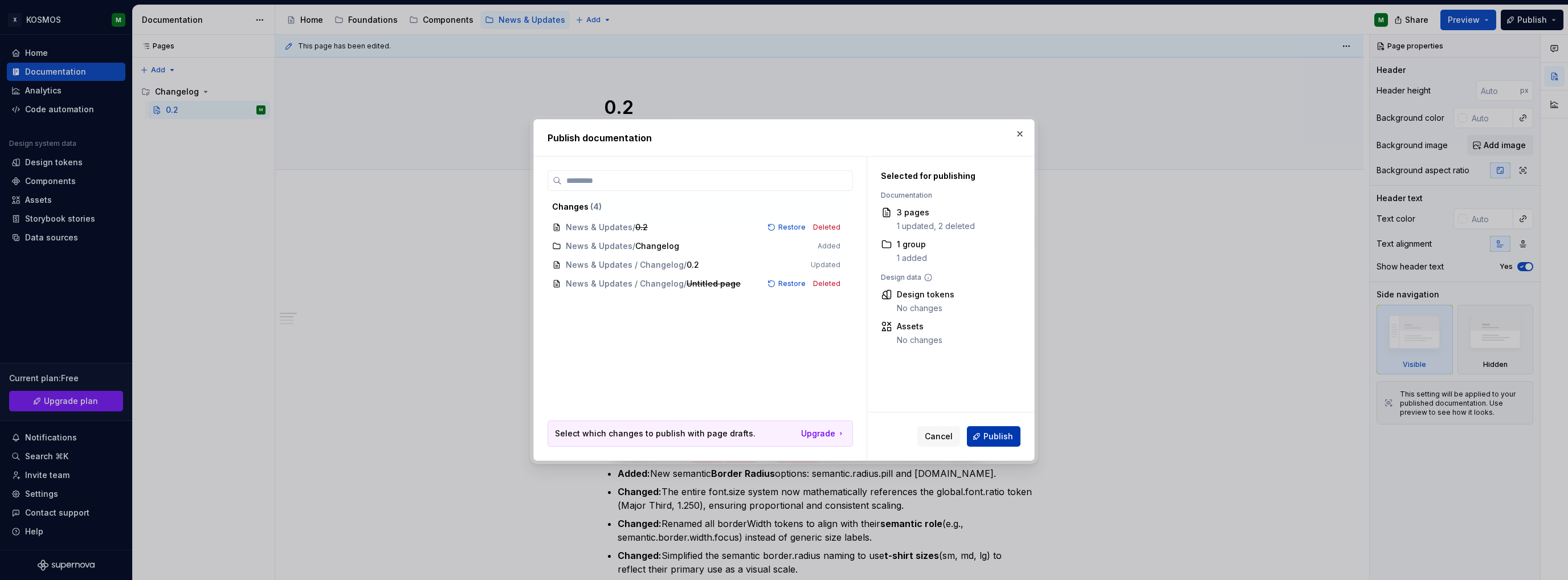
click at [1004, 435] on span "Publish" at bounding box center [998, 436] width 30 height 12
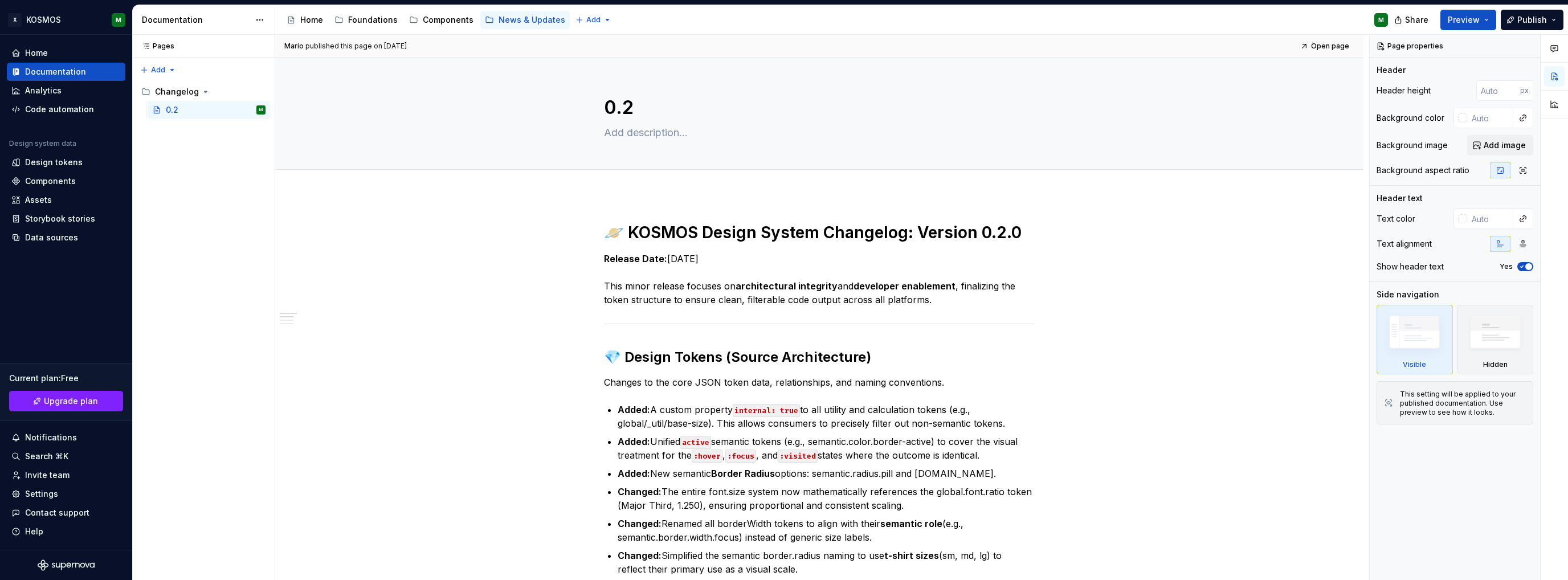
type textarea "*"
